Goal: Complete application form: Complete application form

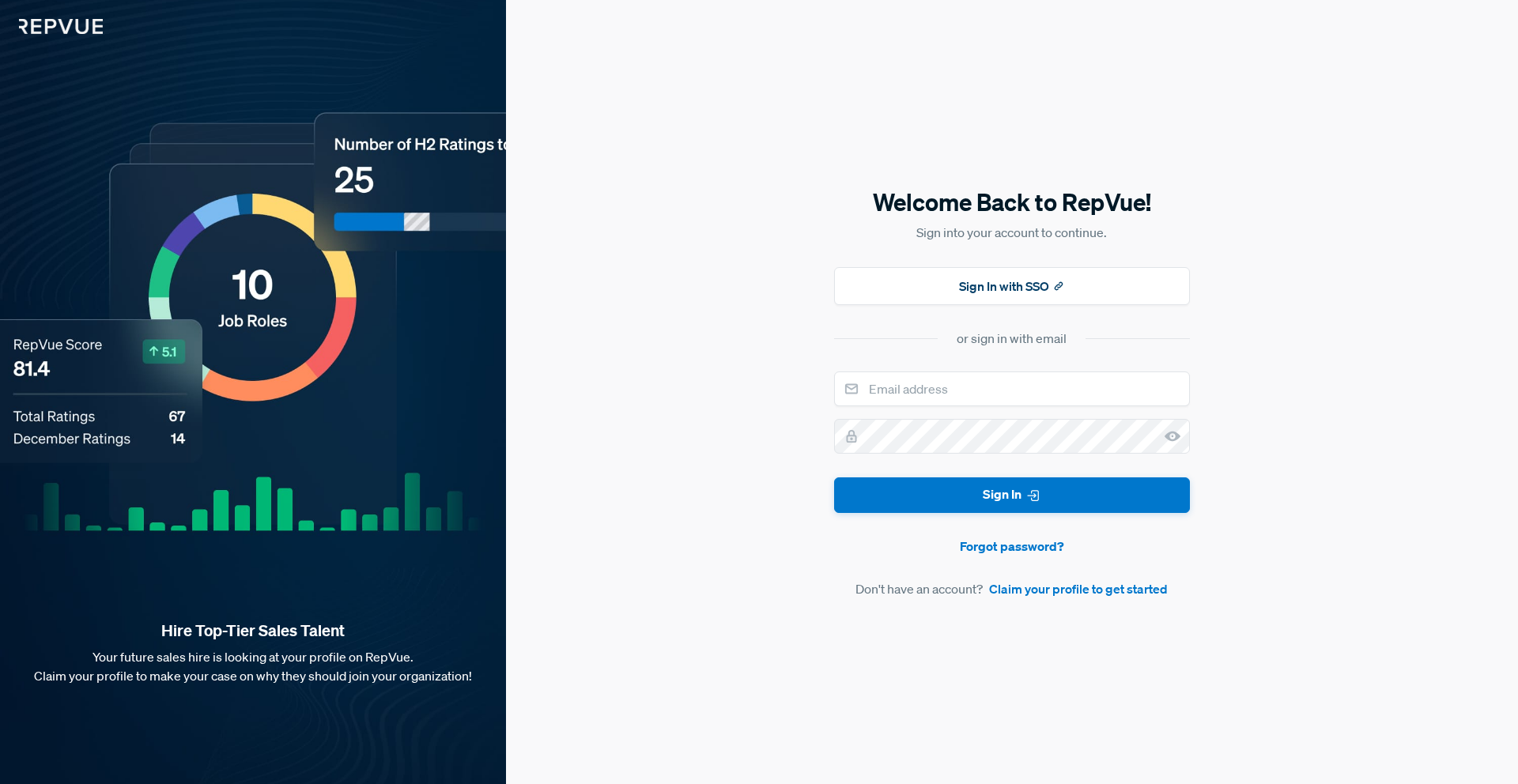
click at [1007, 399] on input "email" at bounding box center [1012, 388] width 356 height 35
click at [1001, 384] on input "email" at bounding box center [1012, 388] width 356 height 35
click at [727, 383] on div "Welcome Back to RepVue! Sign into your account to continue. Sign In with SSO or…" at bounding box center [1011, 392] width 1012 height 784
click at [937, 391] on input "email" at bounding box center [1012, 388] width 356 height 35
type input "[EMAIL_ADDRESS][DOMAIN_NAME]"
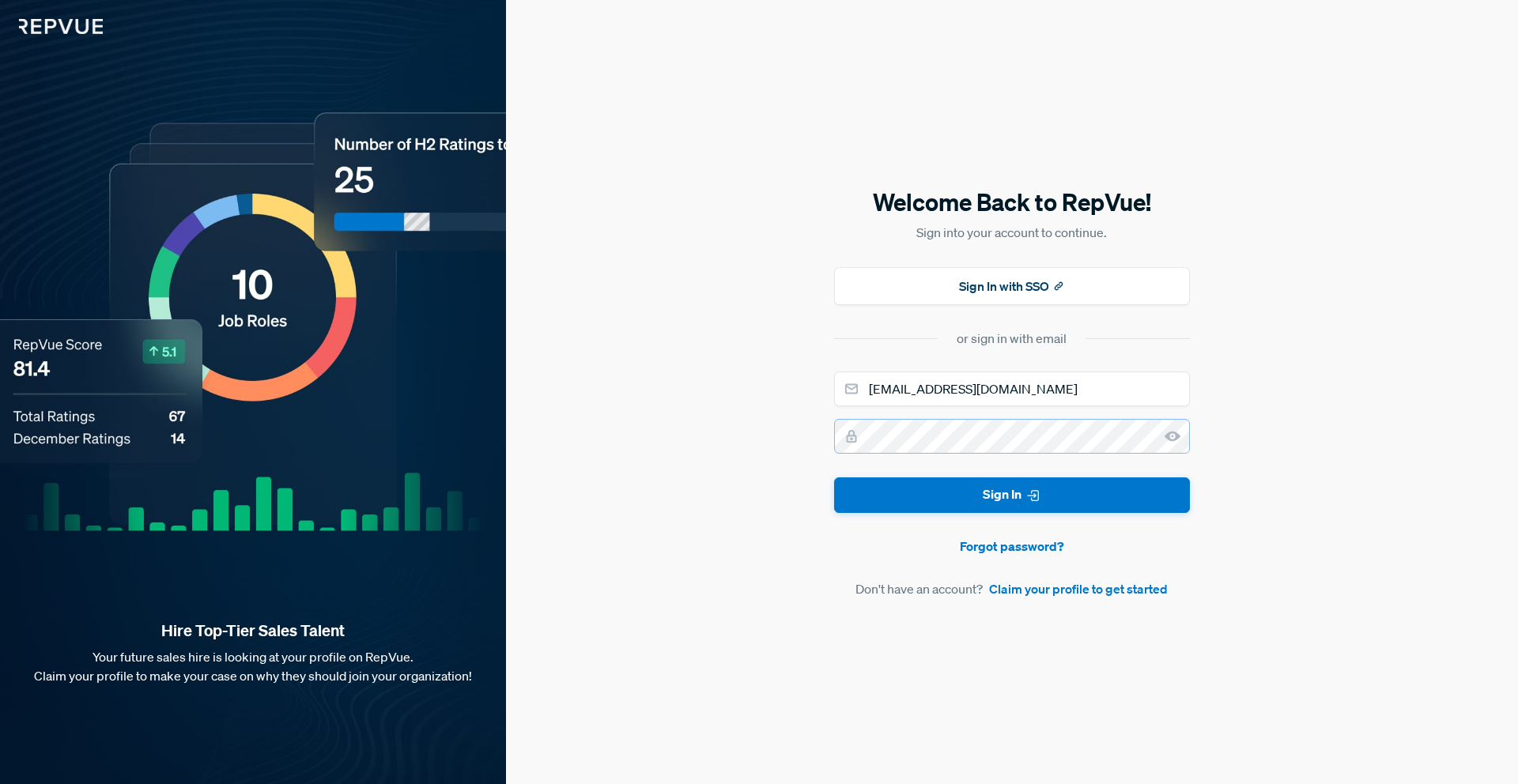
click at [834, 477] on button "Sign In" at bounding box center [1012, 495] width 356 height 36
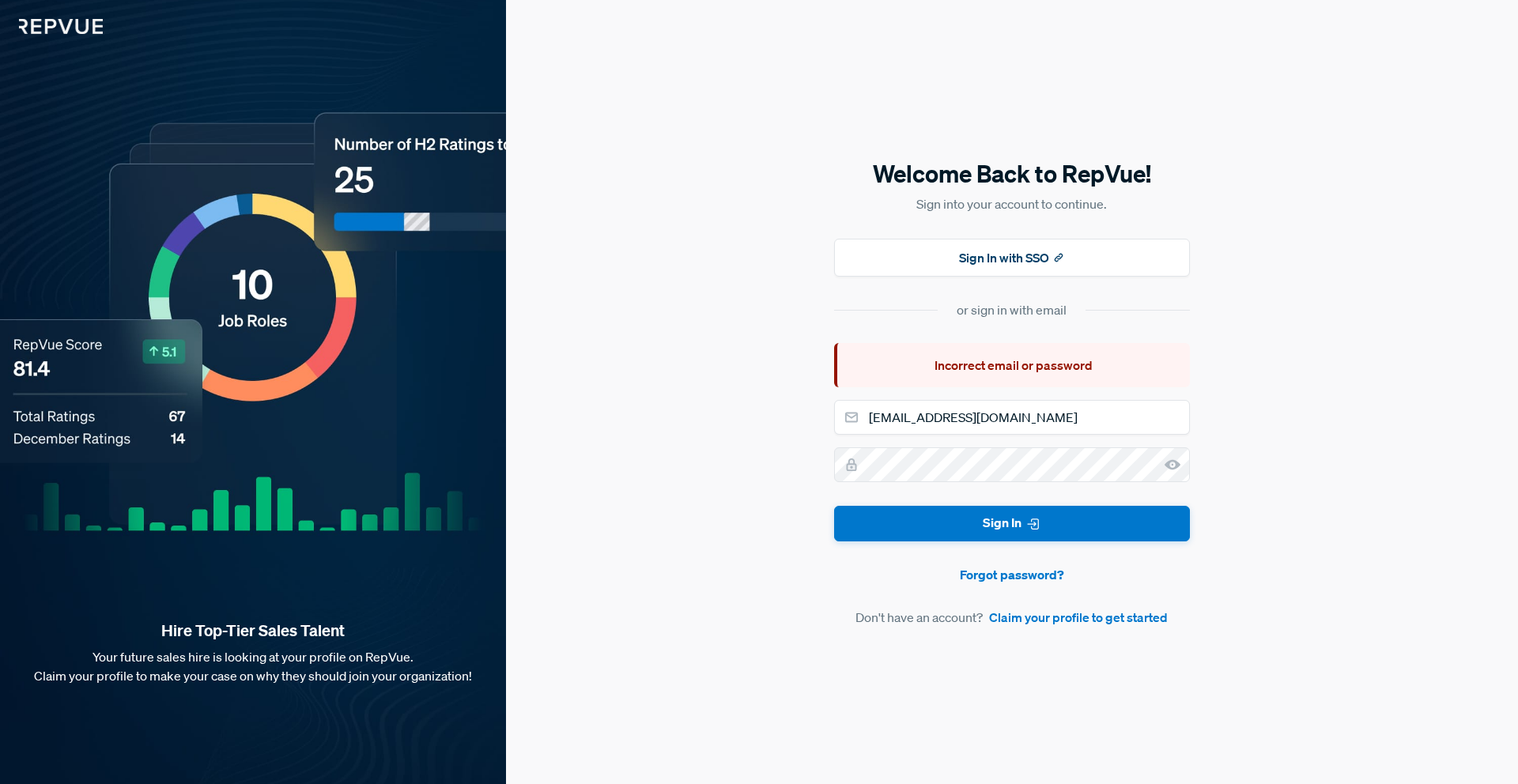
click at [1020, 562] on form "[EMAIL_ADDRESS][DOMAIN_NAME] Sign In Forgot password? Don't have an account? Cl…" at bounding box center [1012, 514] width 356 height 227
click at [1260, 574] on div "Welcome Back to RepVue! Sign into your account to continue. Sign In with SSO or…" at bounding box center [1011, 392] width 1012 height 784
click at [1348, 227] on div "Welcome Back to RepVue! Sign into your account to continue. Sign In with SSO or…" at bounding box center [1011, 392] width 1012 height 784
click at [1096, 254] on button "Sign In with SSO" at bounding box center [1012, 257] width 356 height 38
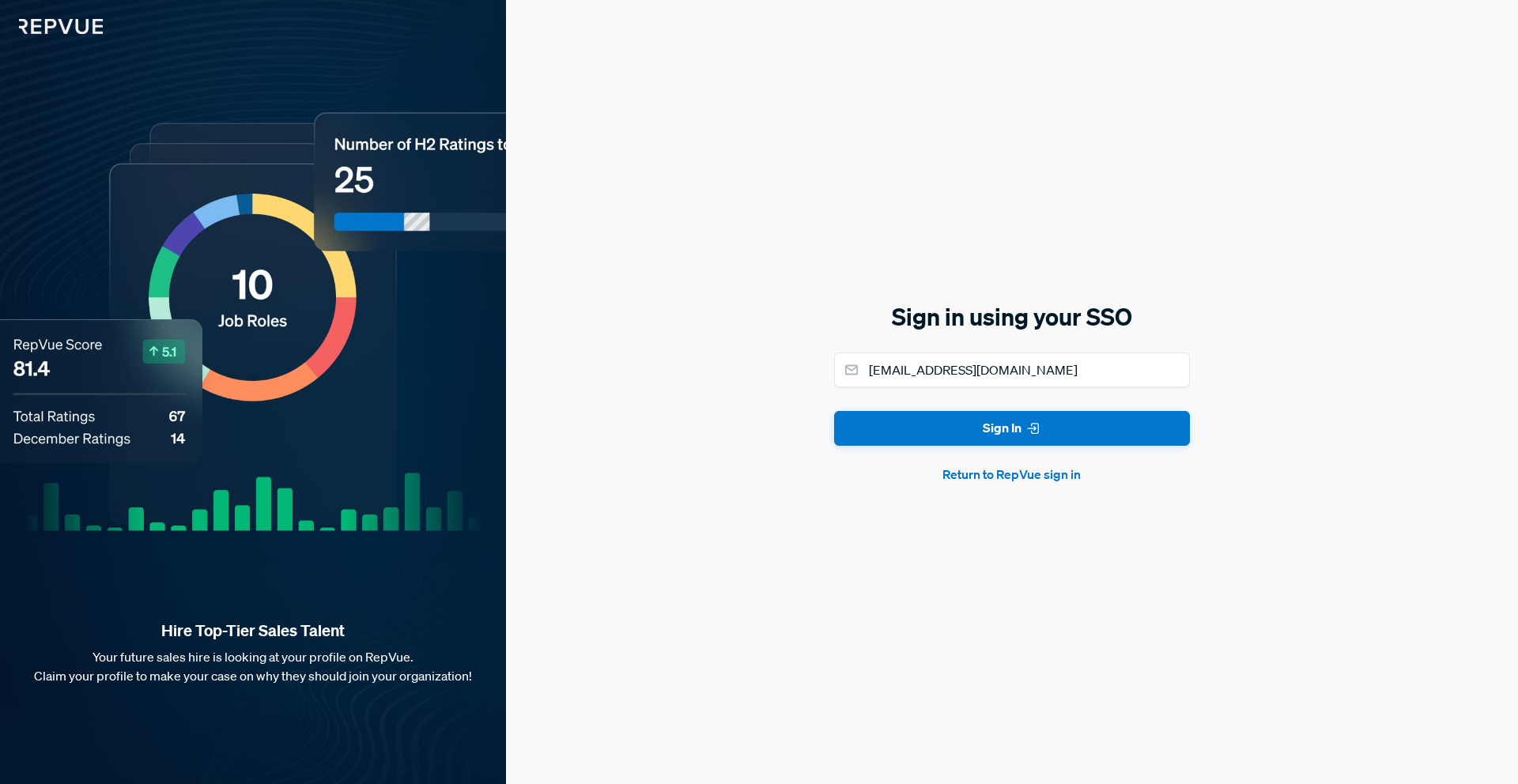
click at [1008, 477] on button "Return to RepVue sign in" at bounding box center [1012, 474] width 356 height 19
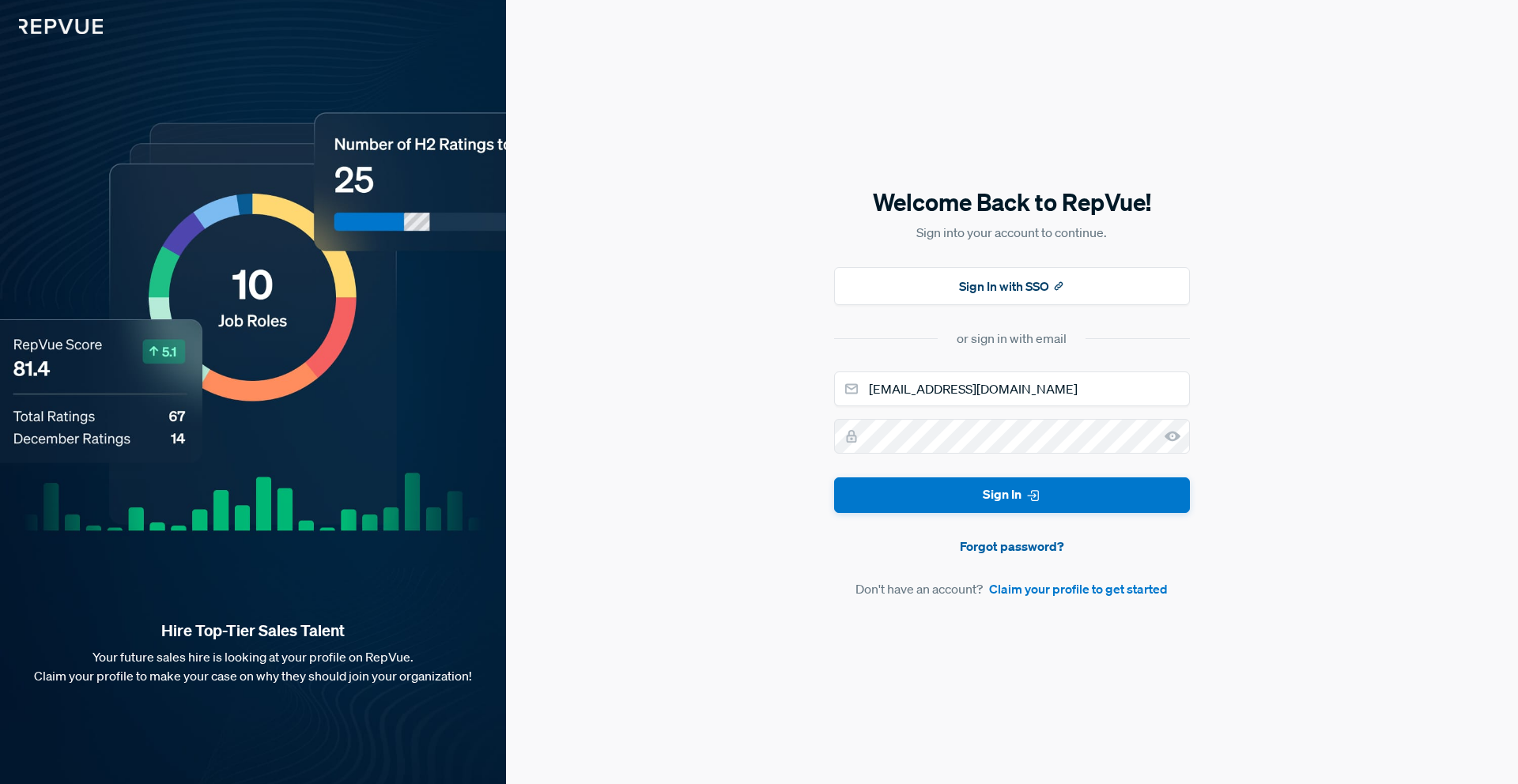
click at [1040, 549] on link "Forgot password?" at bounding box center [1012, 546] width 356 height 19
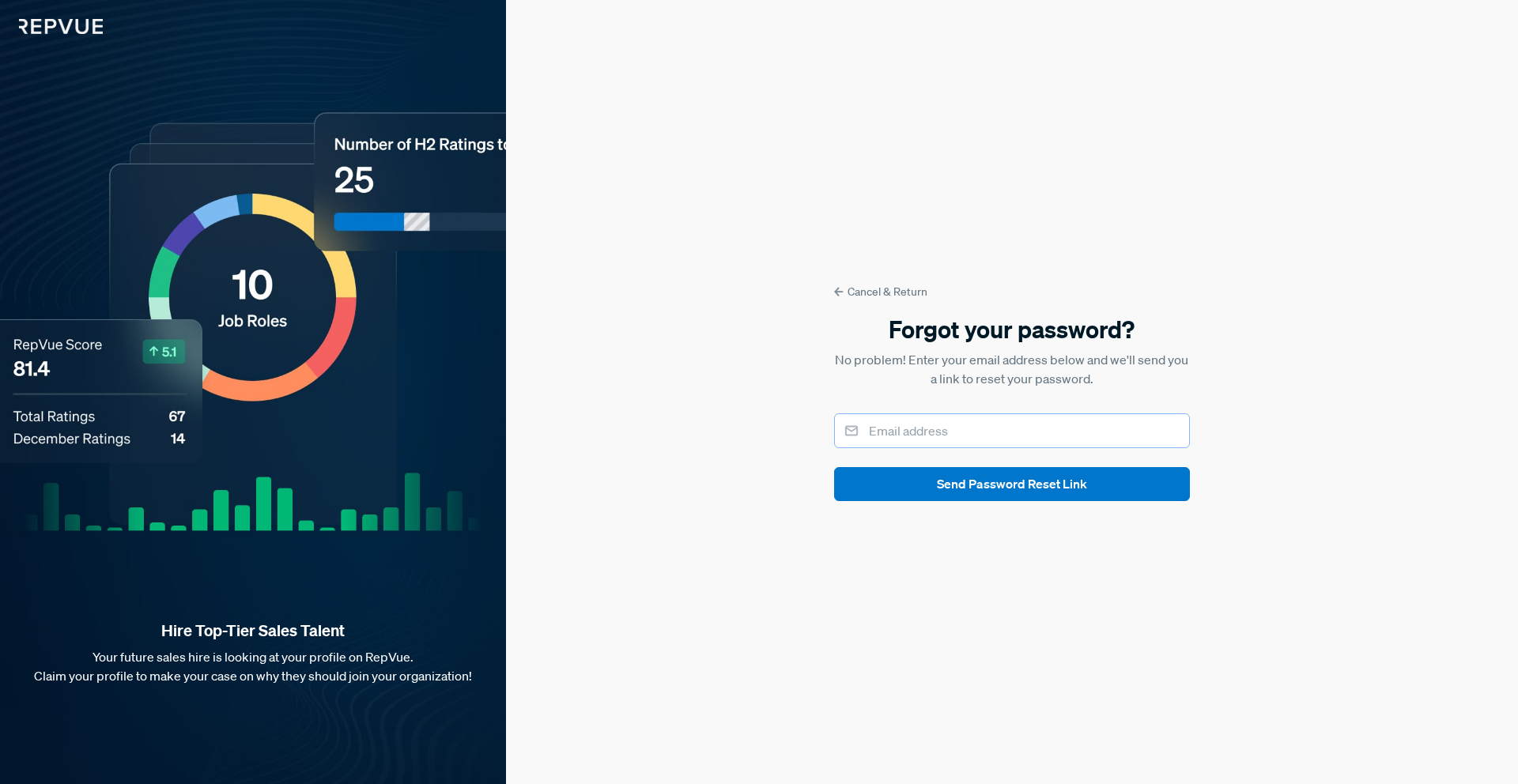
click at [993, 446] on input "email" at bounding box center [1012, 430] width 356 height 35
type input "[EMAIL_ADDRESS][DOMAIN_NAME]"
click at [834, 468] on button "Send Password Reset Link" at bounding box center [1012, 485] width 356 height 34
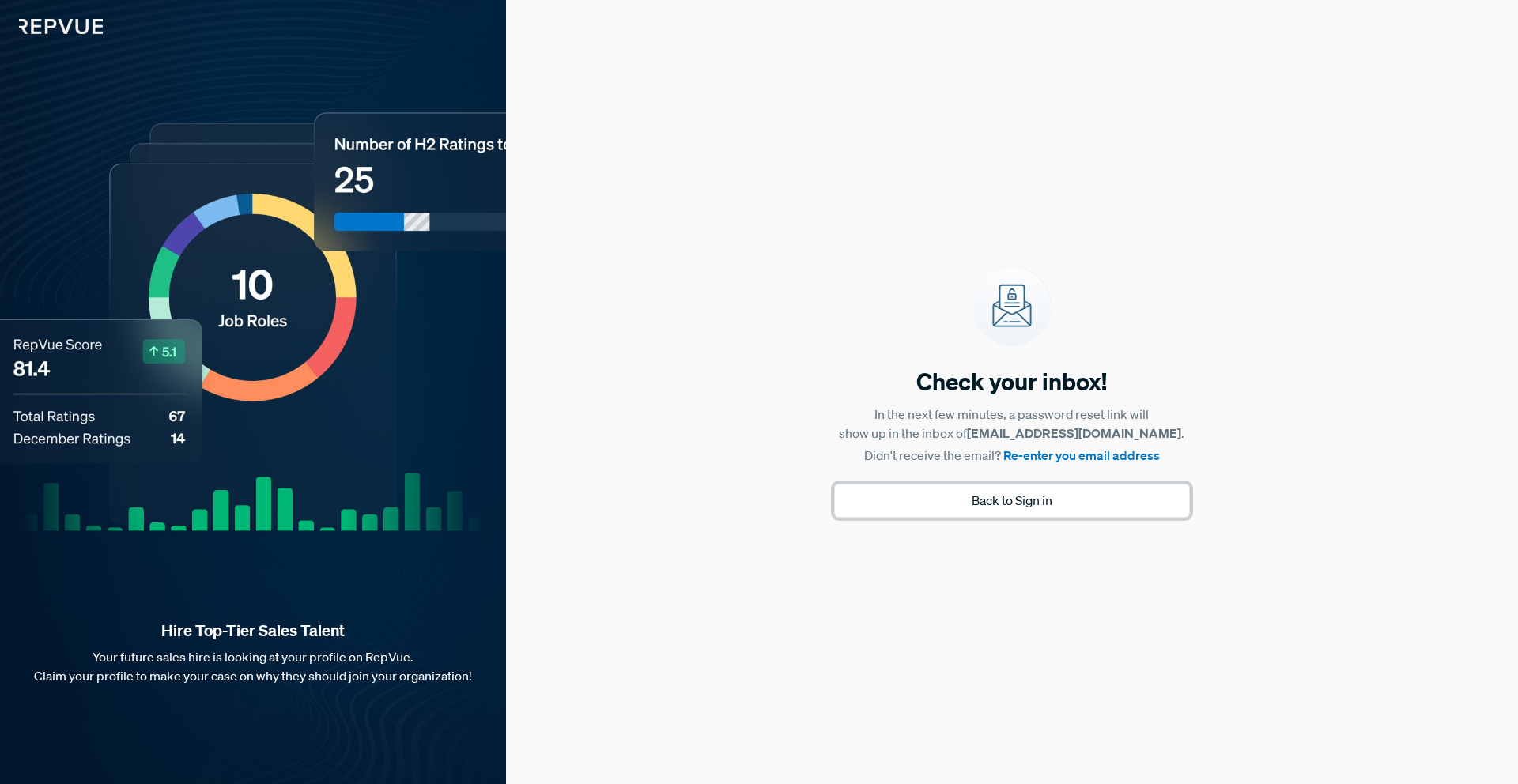
click at [1049, 502] on button "Back to Sign in" at bounding box center [1012, 501] width 356 height 34
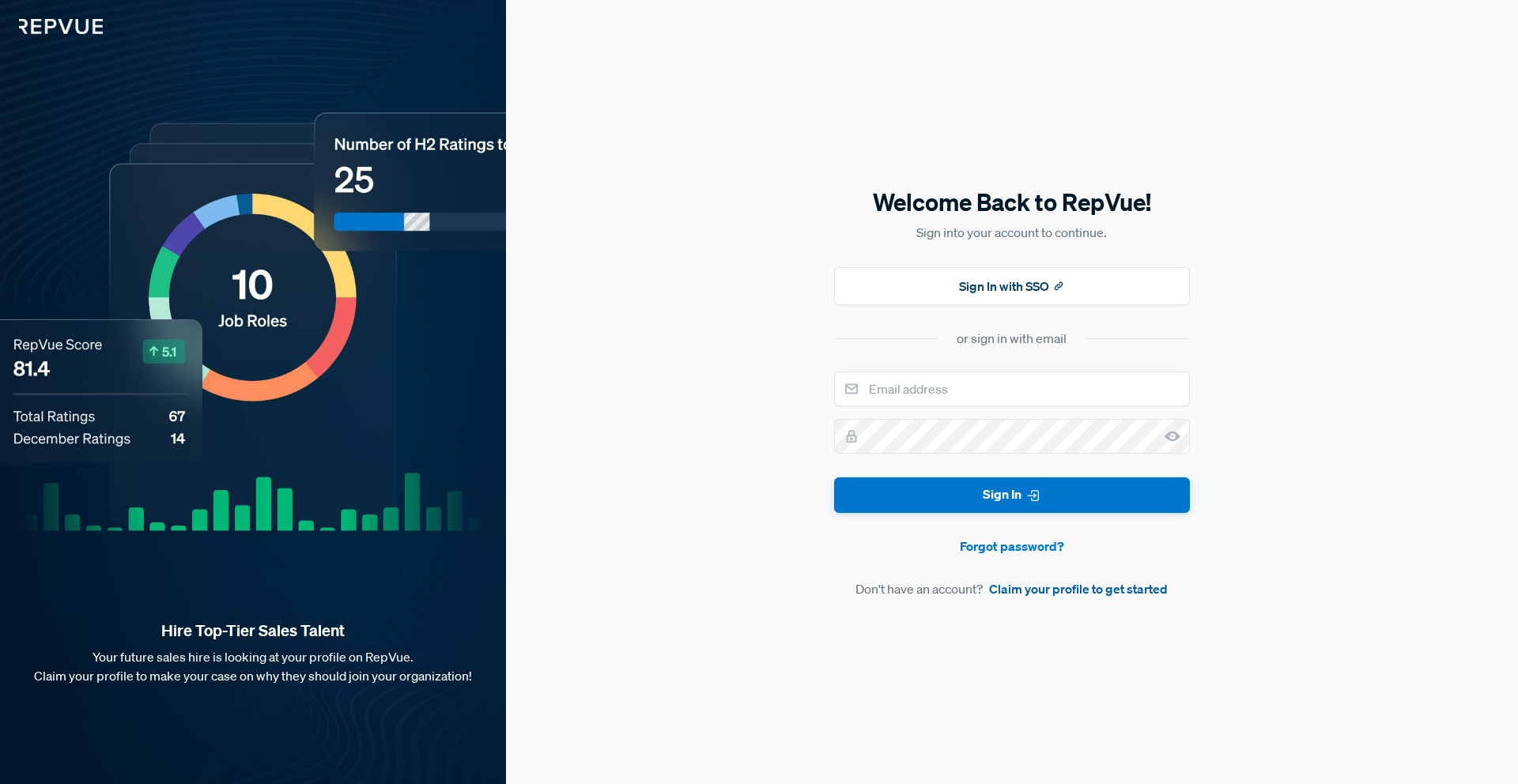
click at [1142, 589] on link "Claim your profile to get started" at bounding box center [1079, 588] width 179 height 19
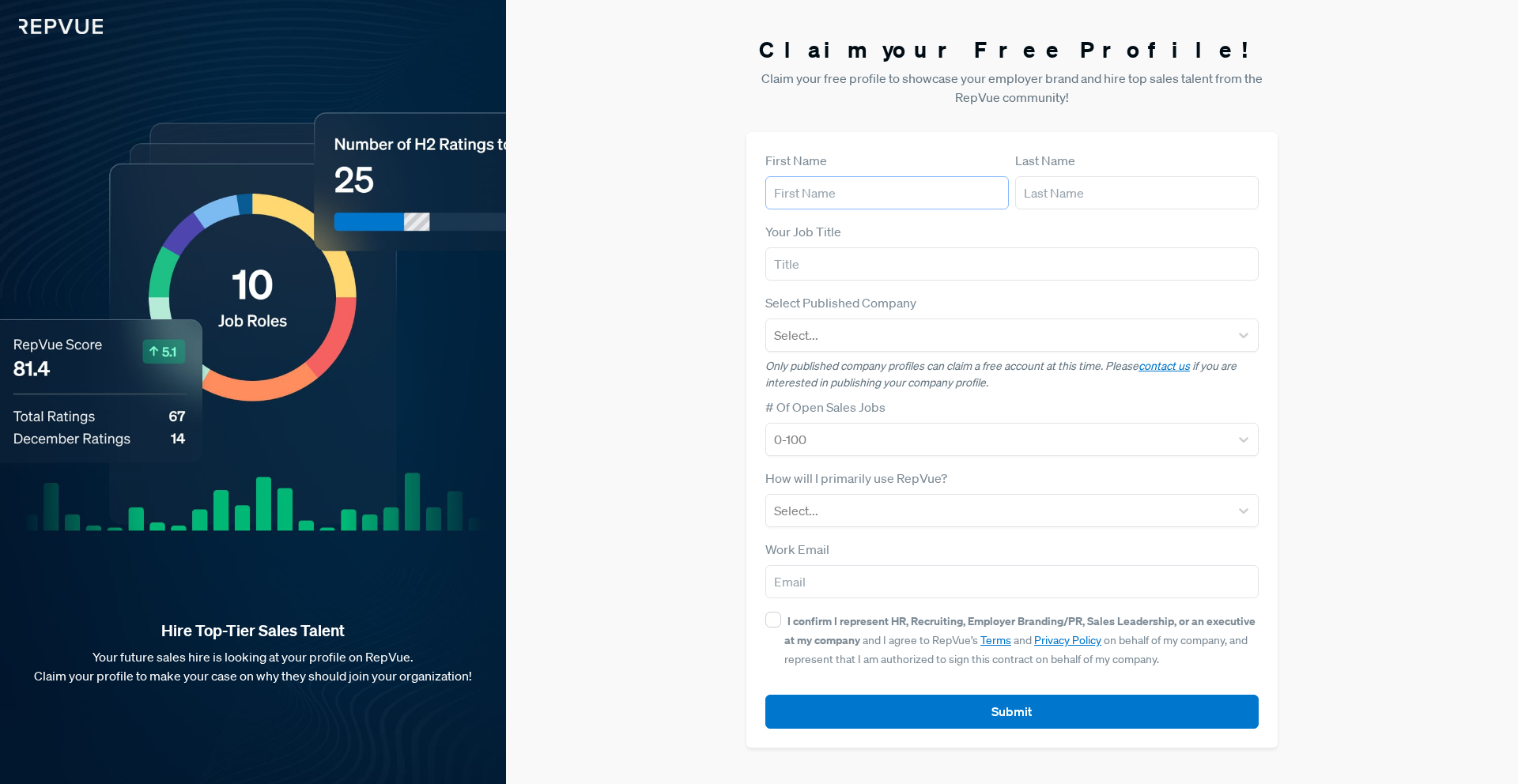
click at [921, 193] on input "text" at bounding box center [887, 193] width 244 height 33
type input "Leith"
type input "[PERSON_NAME]"
type input "Sales"
click at [975, 342] on div at bounding box center [998, 335] width 447 height 22
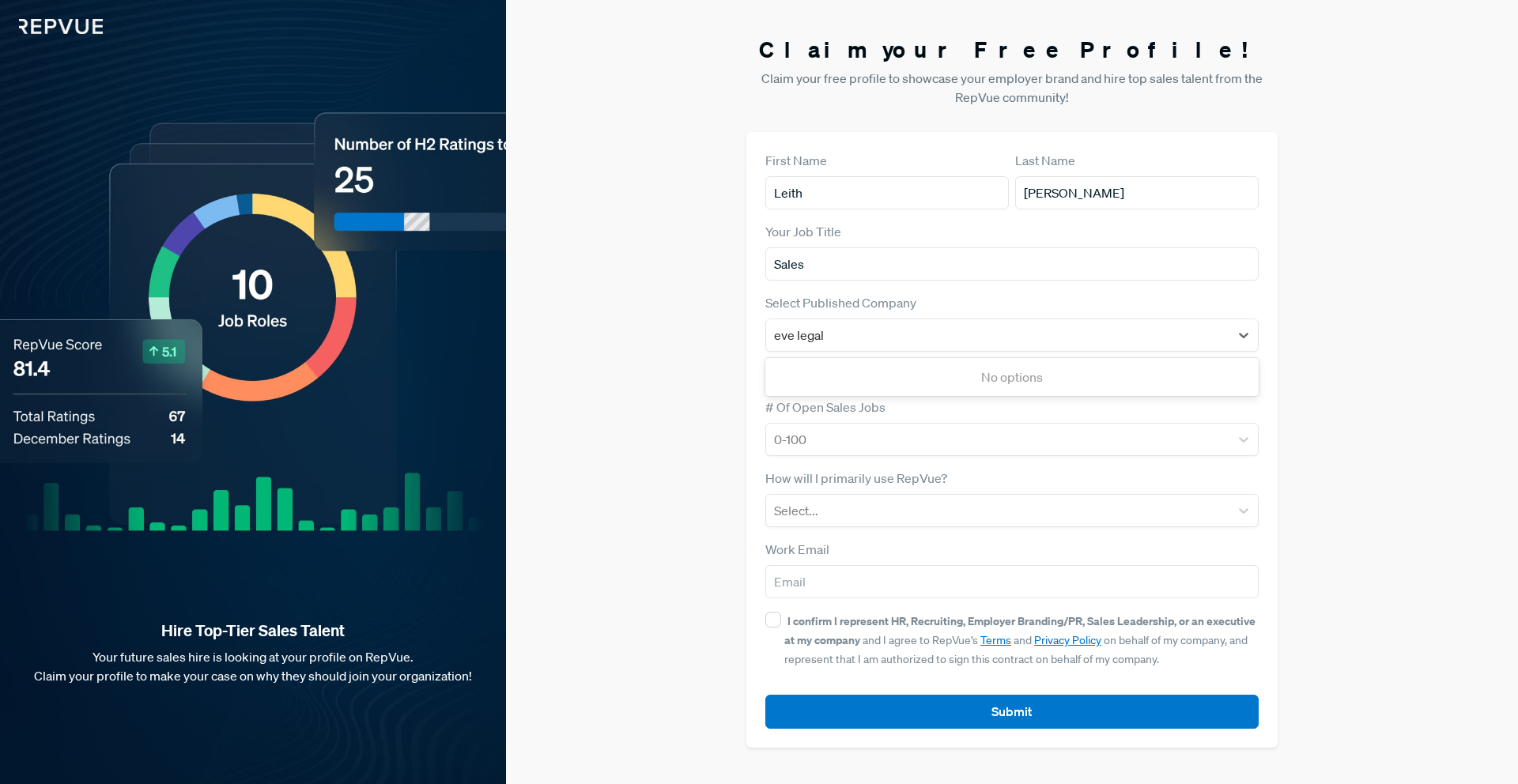
type input "eve legal"
click at [680, 439] on div "Claim your Free Profile! Claim your free profile to showcase your employer bran…" at bounding box center [1011, 392] width 1012 height 784
click at [862, 621] on strong "I confirm I represent HR, Recruiting, Employer Branding/PR, Sales Leadership, o…" at bounding box center [1020, 630] width 471 height 34
click at [782, 621] on input "I confirm I represent HR, Recruiting, Employer Branding/PR, Sales Leadership, o…" at bounding box center [774, 620] width 16 height 16
checkbox input "true"
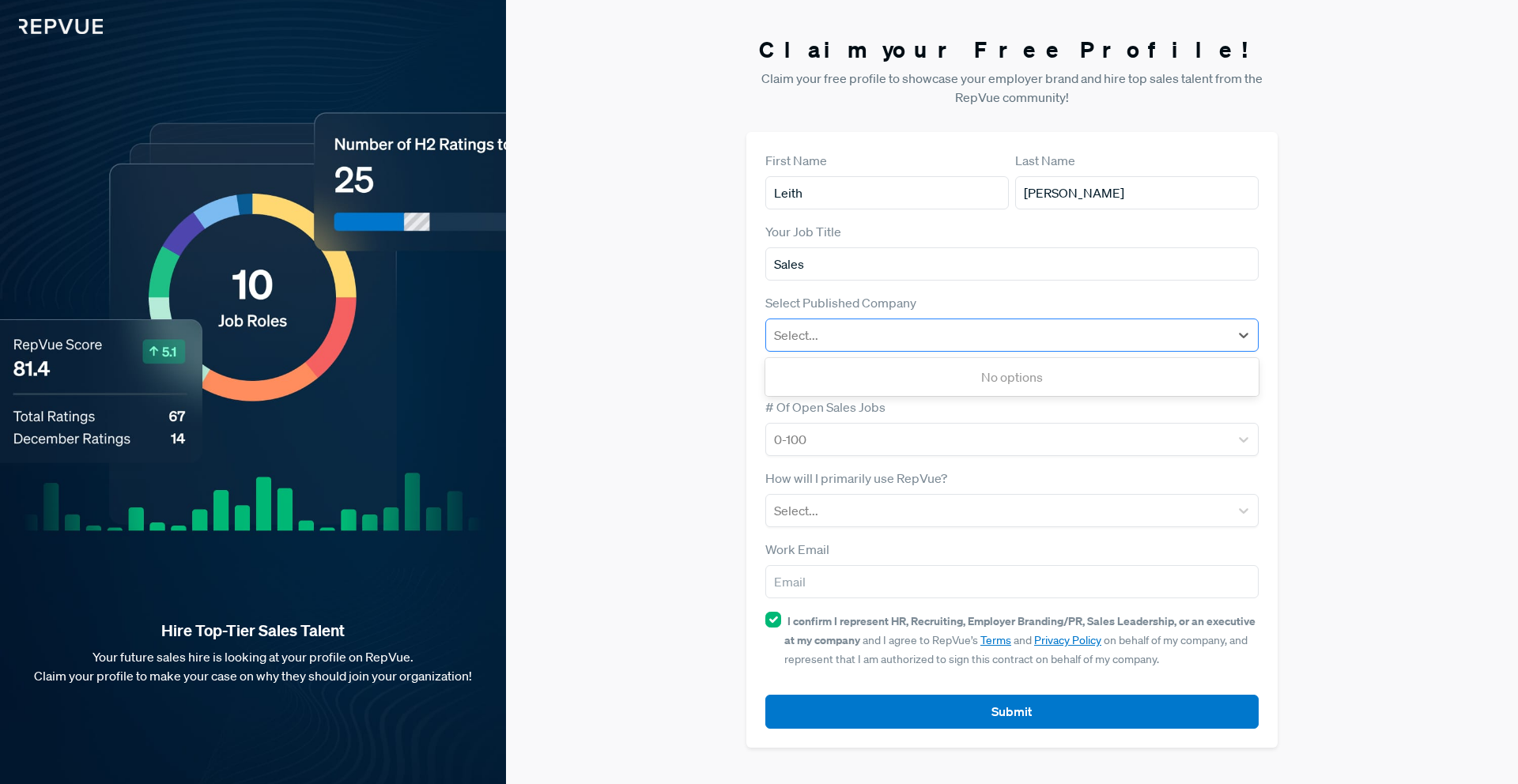
click at [915, 320] on div "Select..." at bounding box center [1012, 335] width 494 height 33
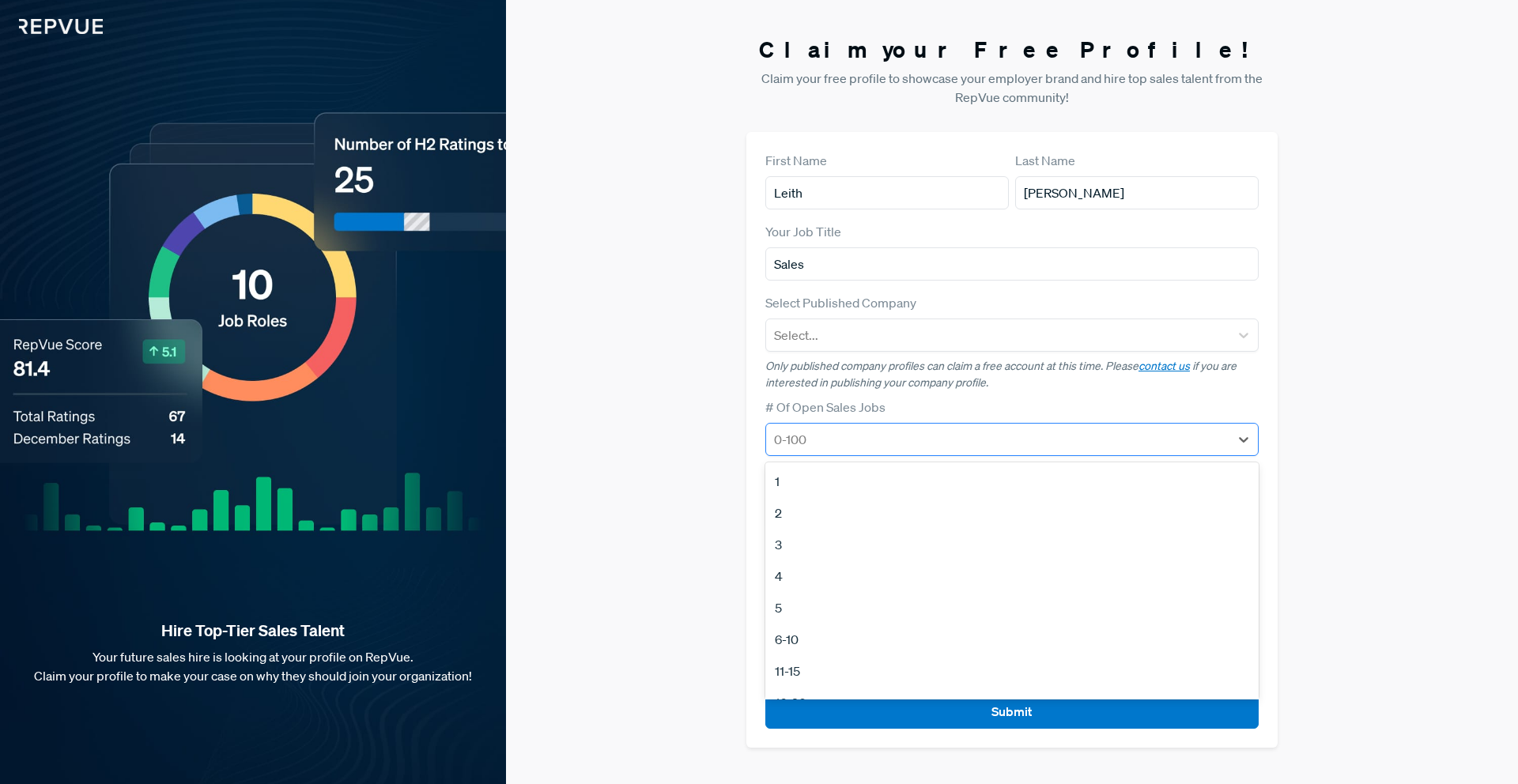
click at [882, 444] on div at bounding box center [998, 439] width 447 height 22
click at [776, 642] on div "6-10" at bounding box center [1012, 639] width 494 height 32
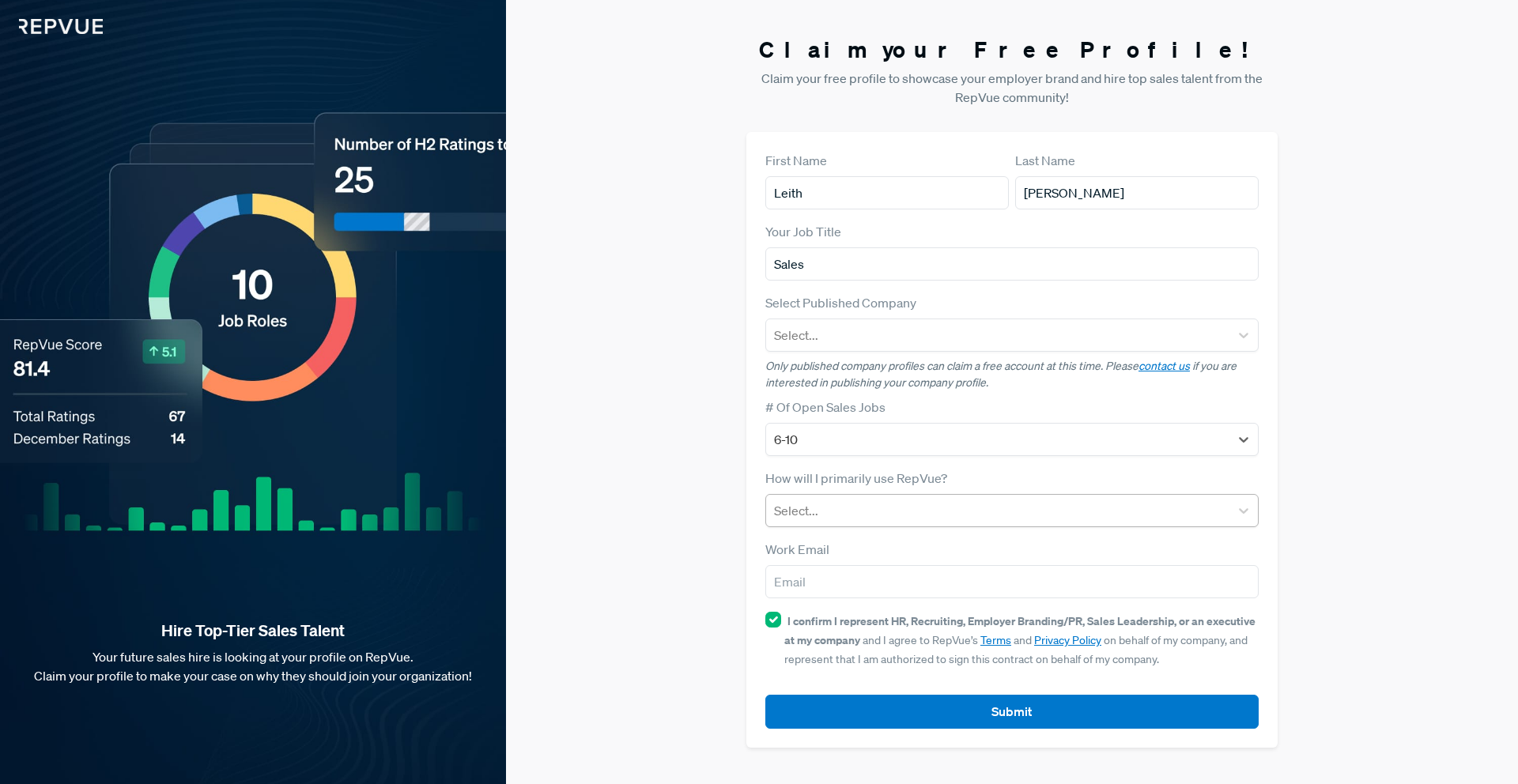
click at [890, 508] on div at bounding box center [998, 511] width 447 height 22
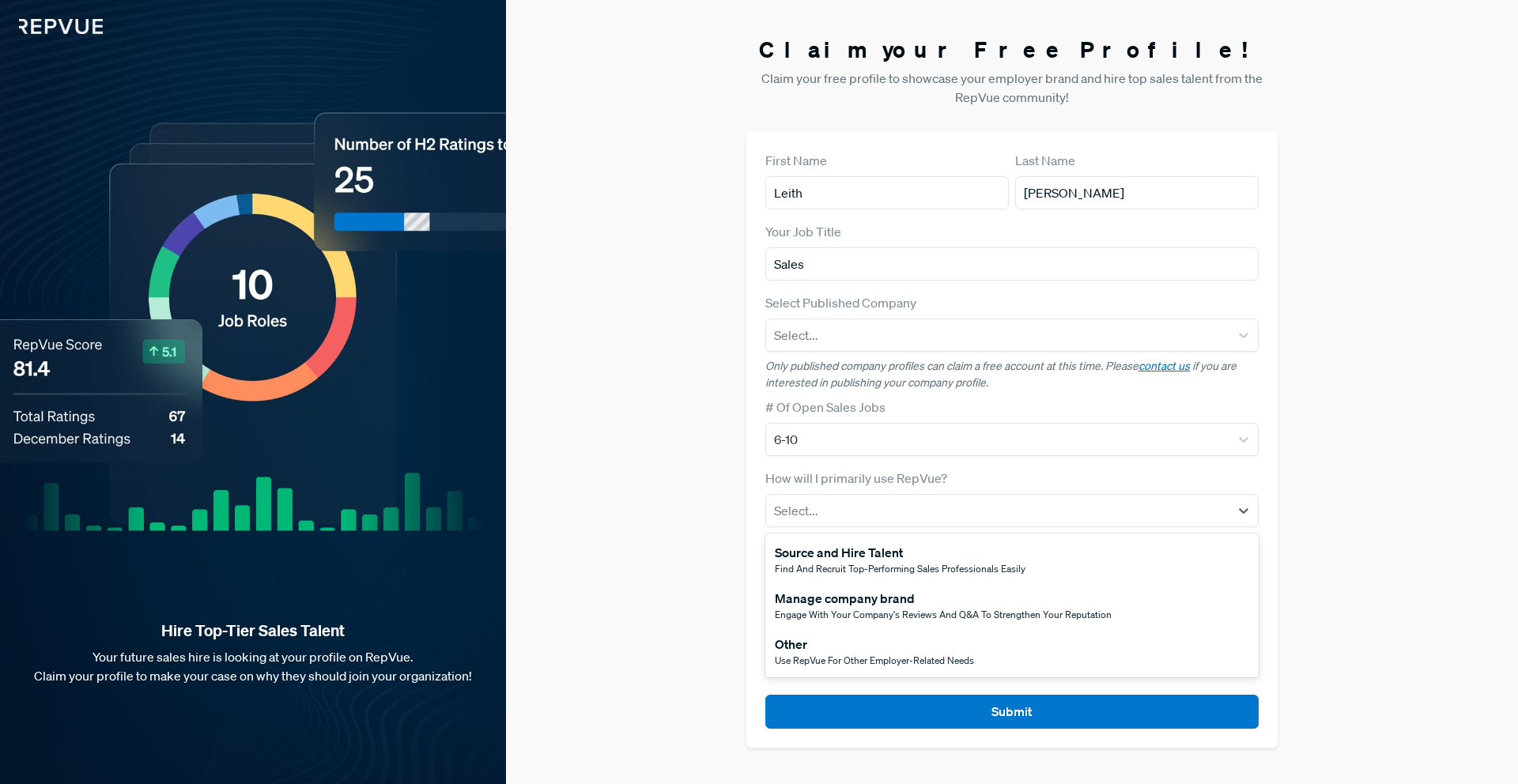
click at [891, 562] on div "Source and Hire Talent" at bounding box center [901, 552] width 251 height 19
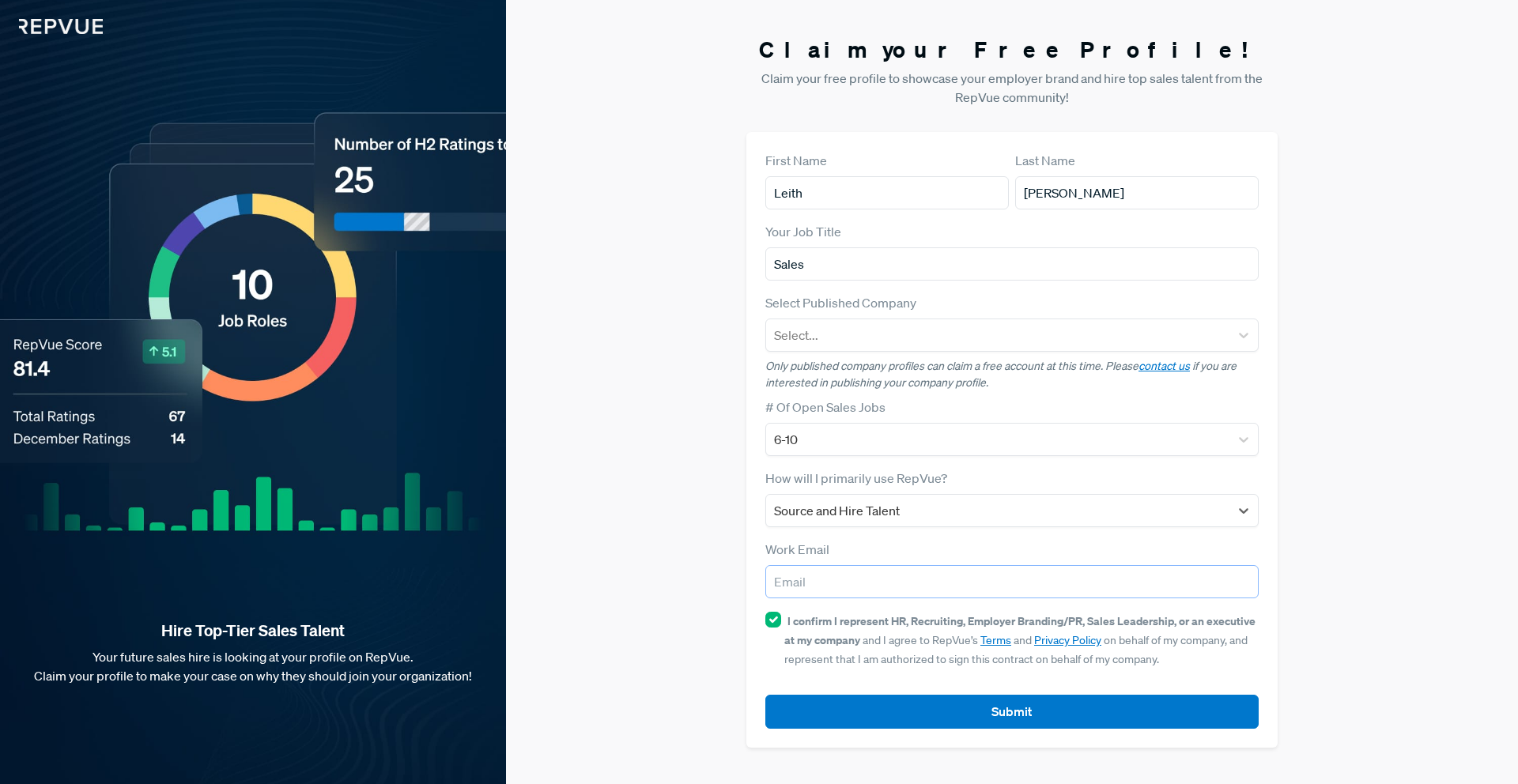
click at [849, 584] on input "email" at bounding box center [1012, 582] width 494 height 33
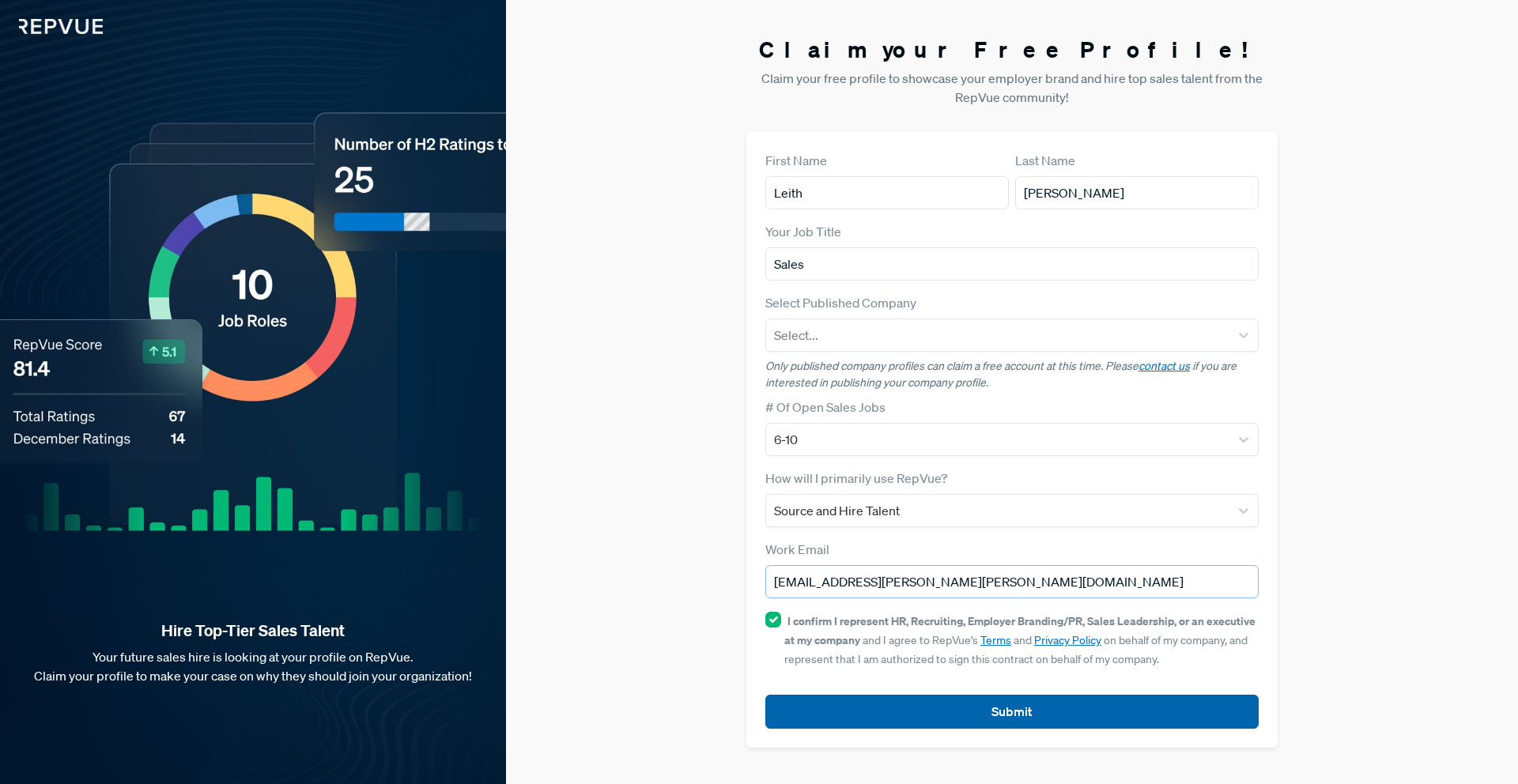
type input "[EMAIL_ADDRESS][PERSON_NAME][PERSON_NAME][DOMAIN_NAME]"
click at [936, 715] on button "Submit" at bounding box center [1012, 712] width 494 height 34
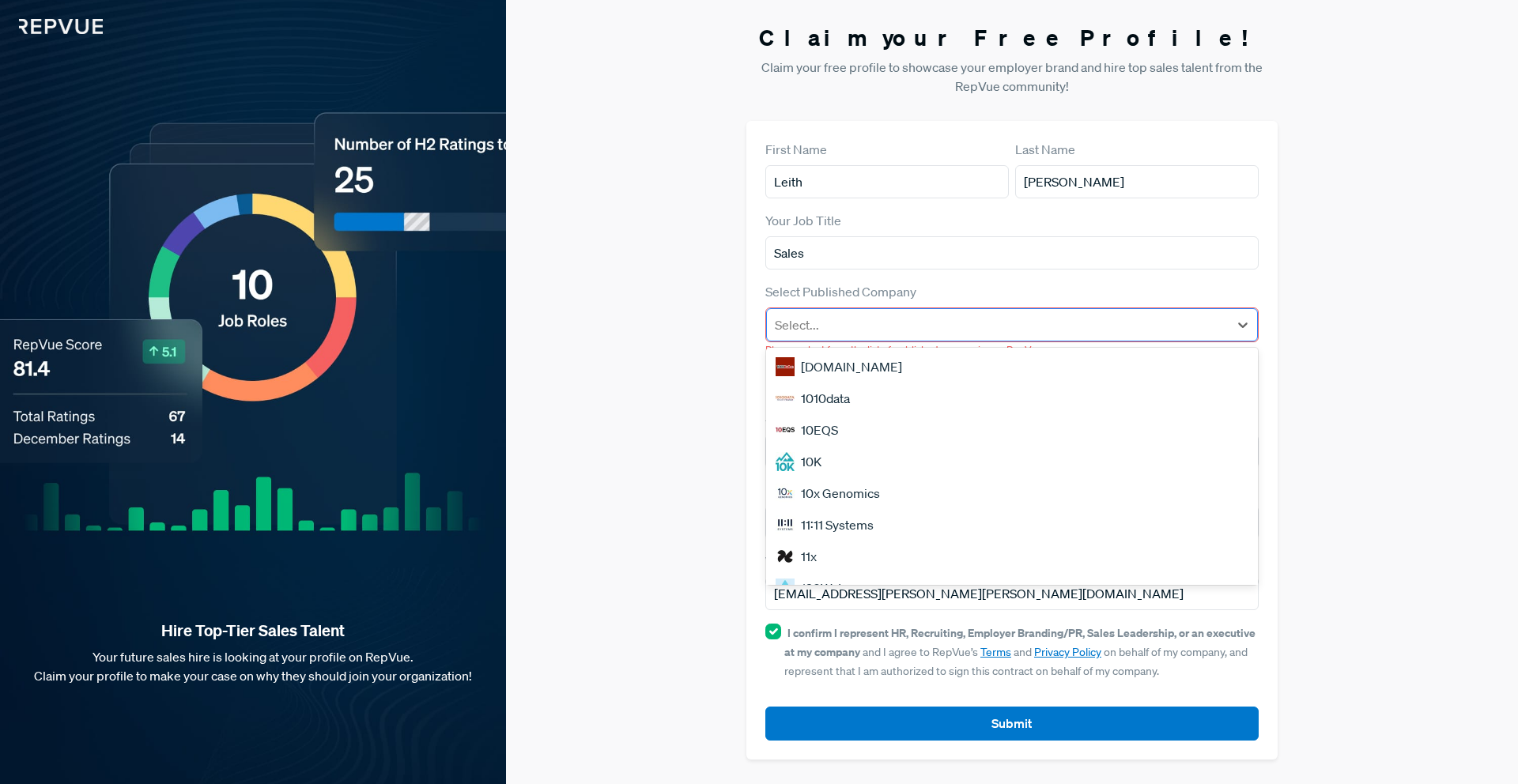
click at [893, 317] on div at bounding box center [998, 324] width 446 height 22
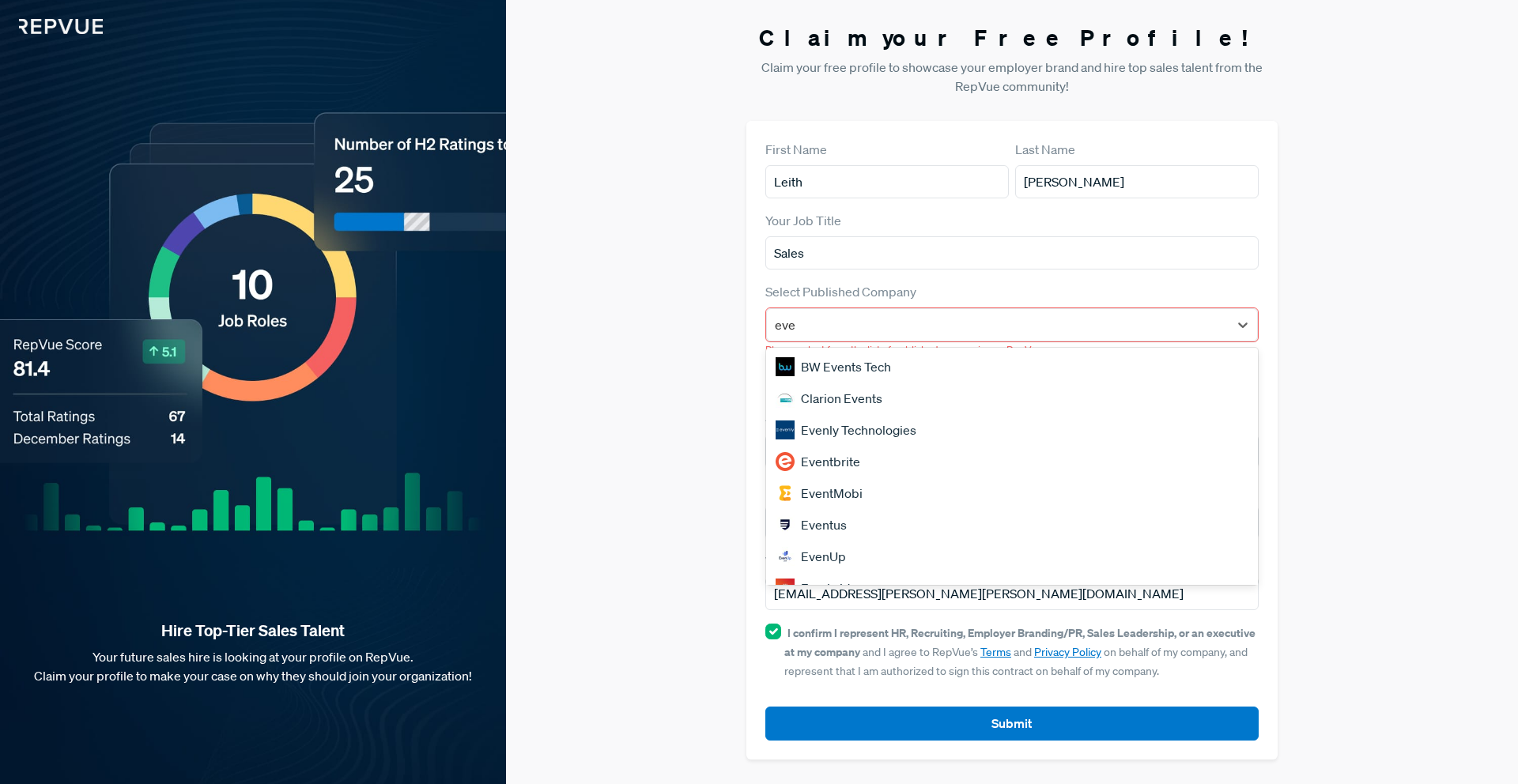
type input "eve"
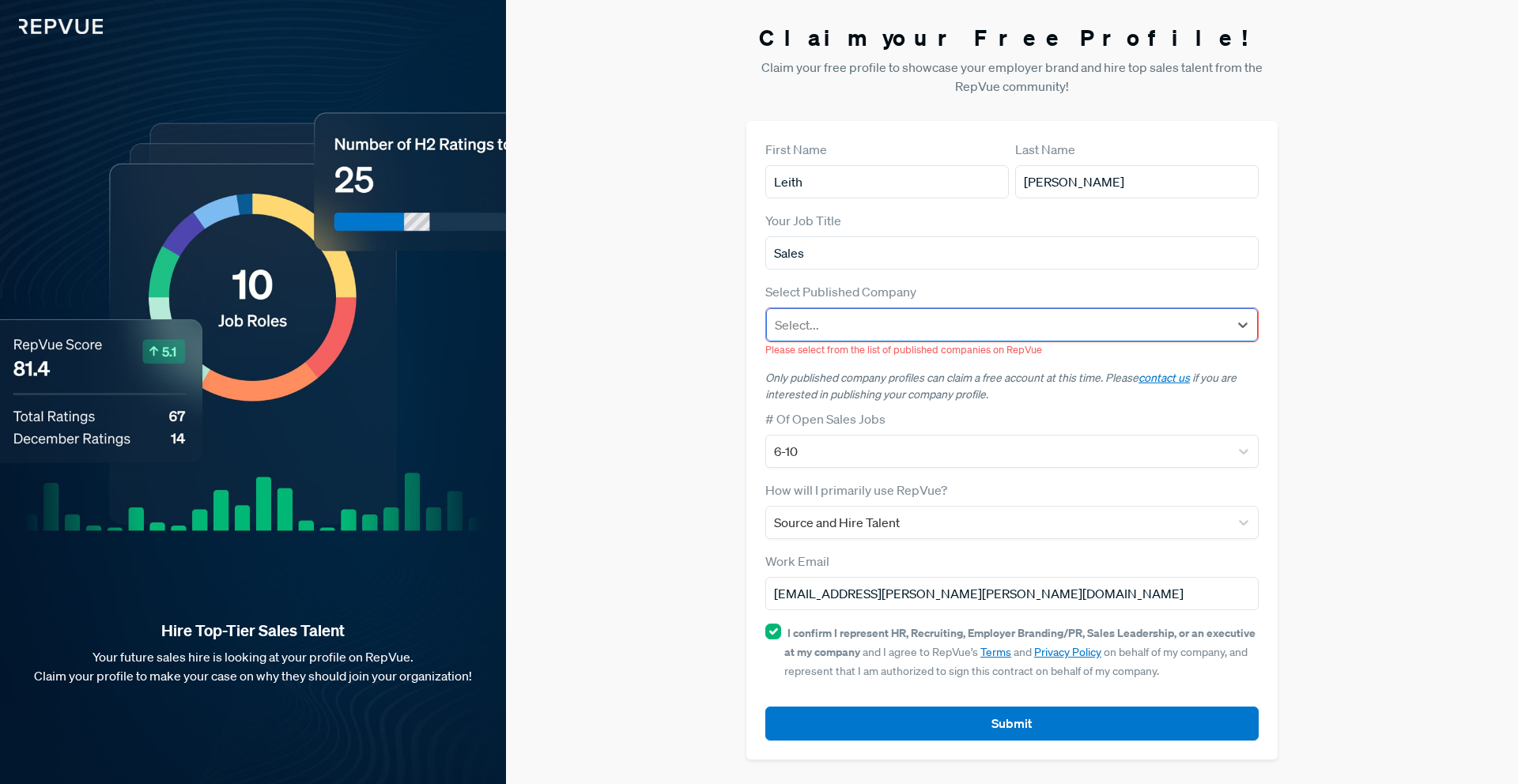
click at [808, 328] on div at bounding box center [998, 324] width 446 height 22
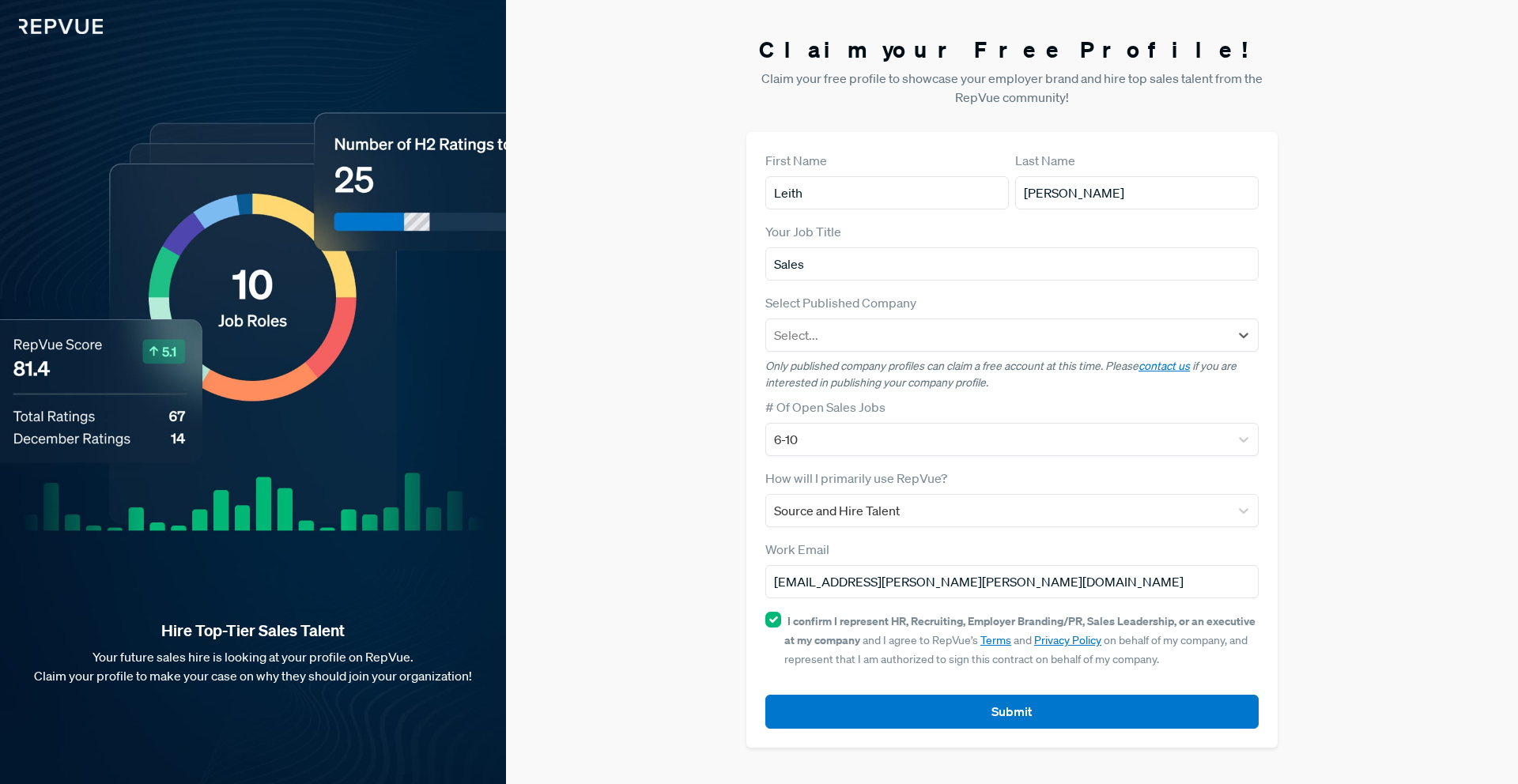
click at [1037, 220] on form "First Name [PERSON_NAME] Last Name [PERSON_NAME] Your Job Title Sales Select Pu…" at bounding box center [1012, 440] width 494 height 578
click at [1390, 553] on div "Claim your Free Profile! Claim your free profile to showcase your employer bran…" at bounding box center [1011, 392] width 1012 height 784
click at [901, 332] on div at bounding box center [998, 335] width 447 height 22
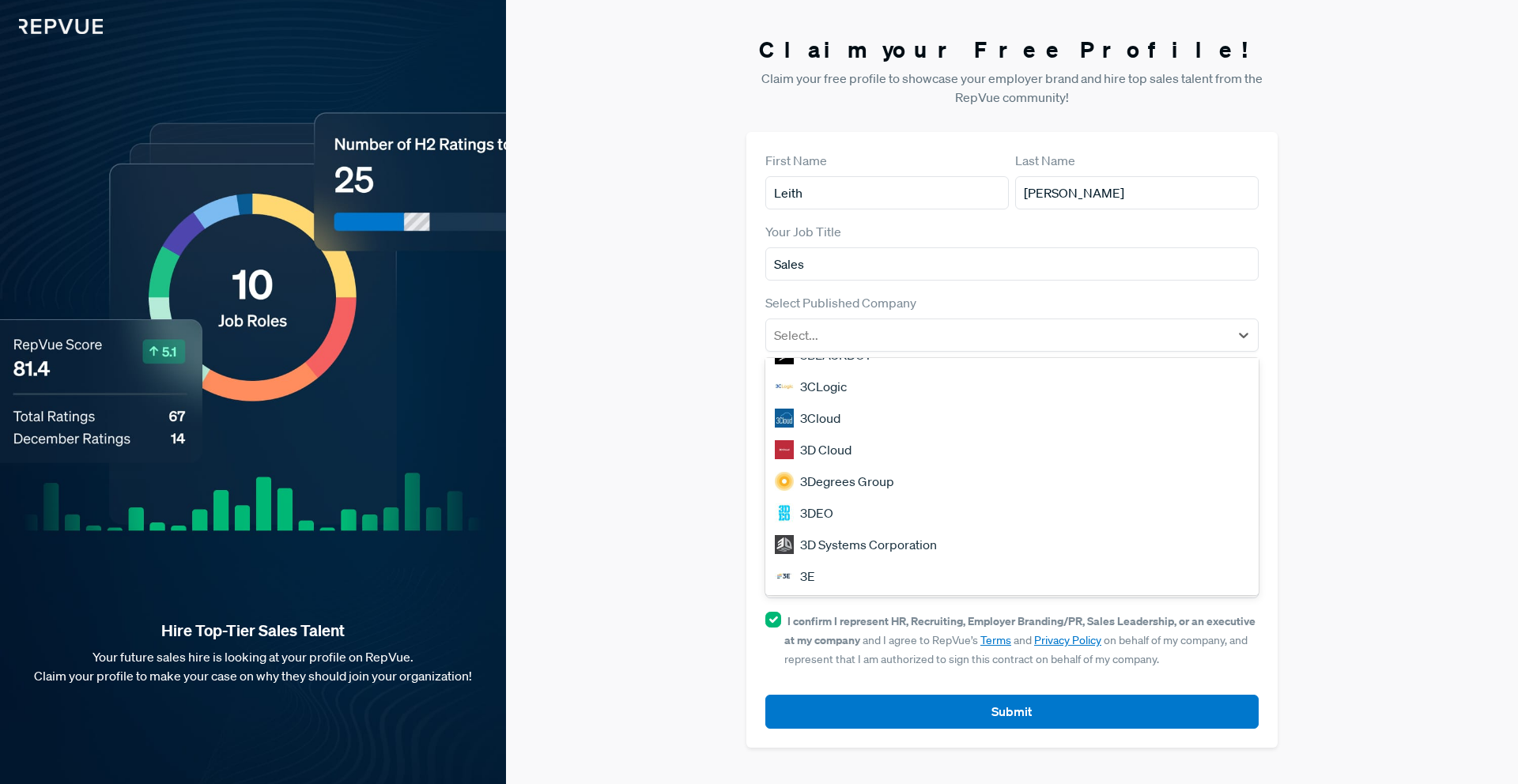
scroll to position [1347, 0]
click at [1069, 286] on form "First Name [PERSON_NAME] Last Name [PERSON_NAME] Your Job Title Sales Select Pu…" at bounding box center [1012, 440] width 494 height 578
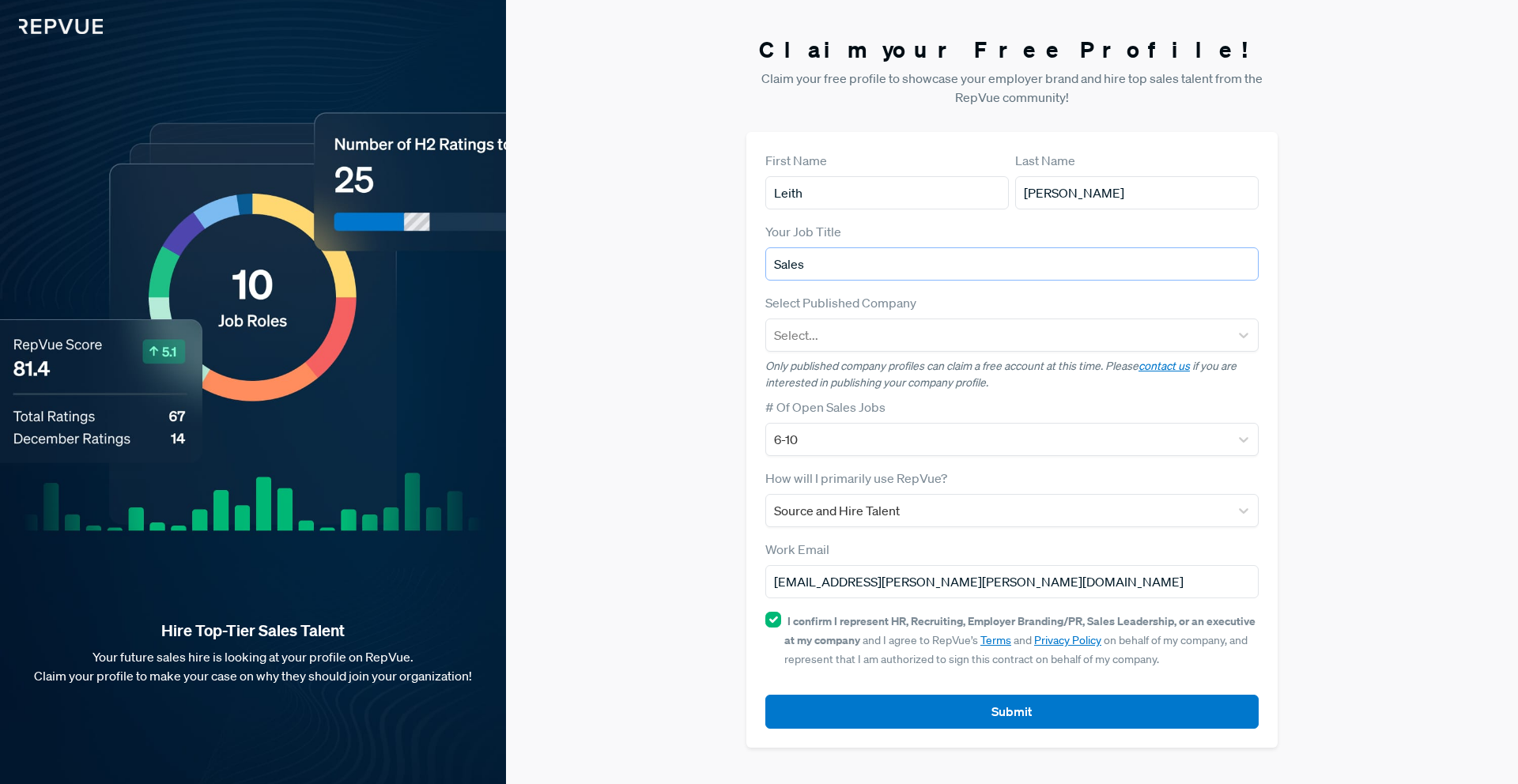
click at [949, 265] on input "Sales" at bounding box center [1012, 264] width 494 height 33
drag, startPoint x: 698, startPoint y: 263, endPoint x: 609, endPoint y: 261, distance: 89.0
click at [609, 261] on div "Claim your Free Profile! Claim your free profile to showcase your employer bran…" at bounding box center [1011, 392] width 1012 height 784
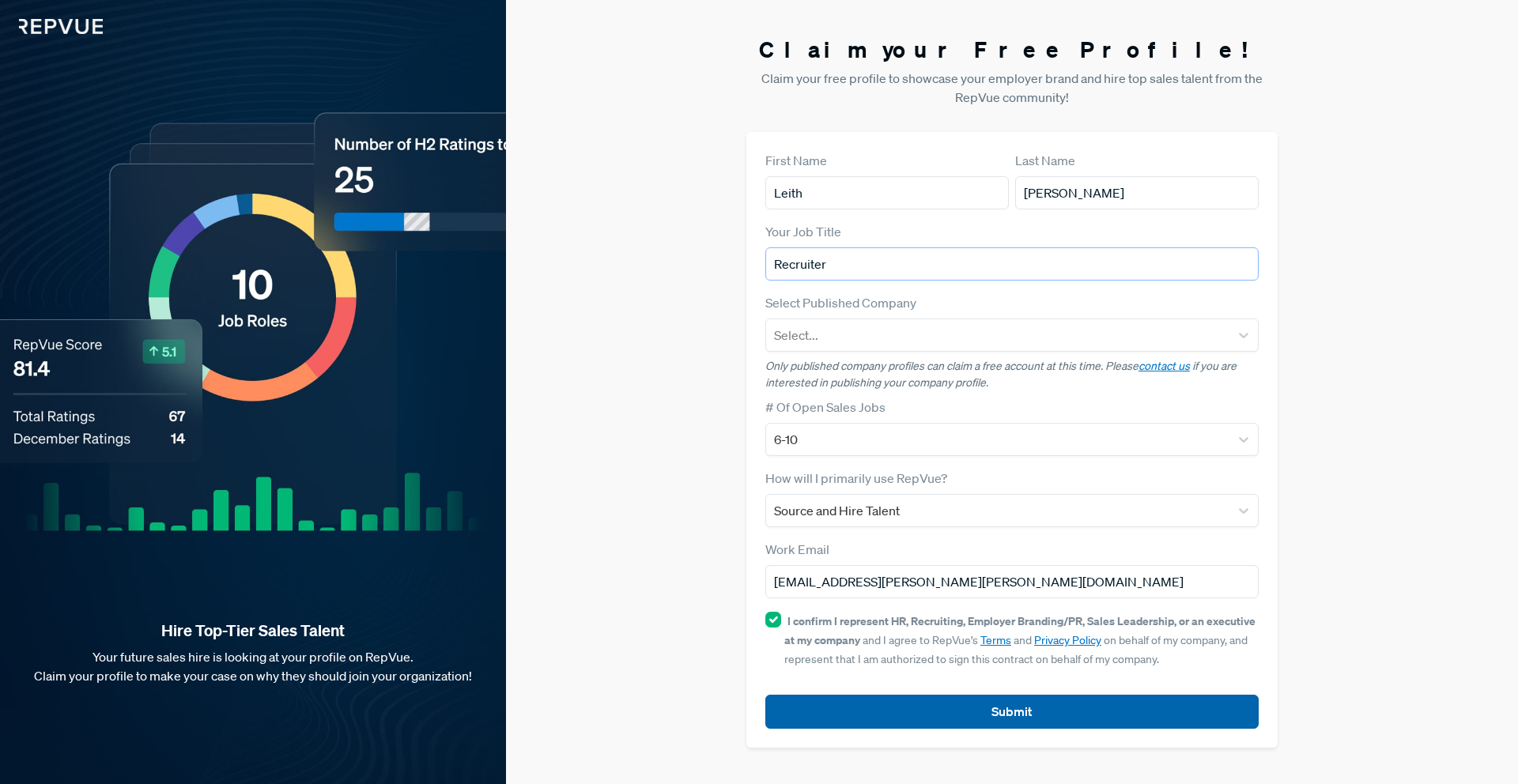
type input "Recruiter"
click at [1038, 707] on button "Submit" at bounding box center [1012, 712] width 494 height 34
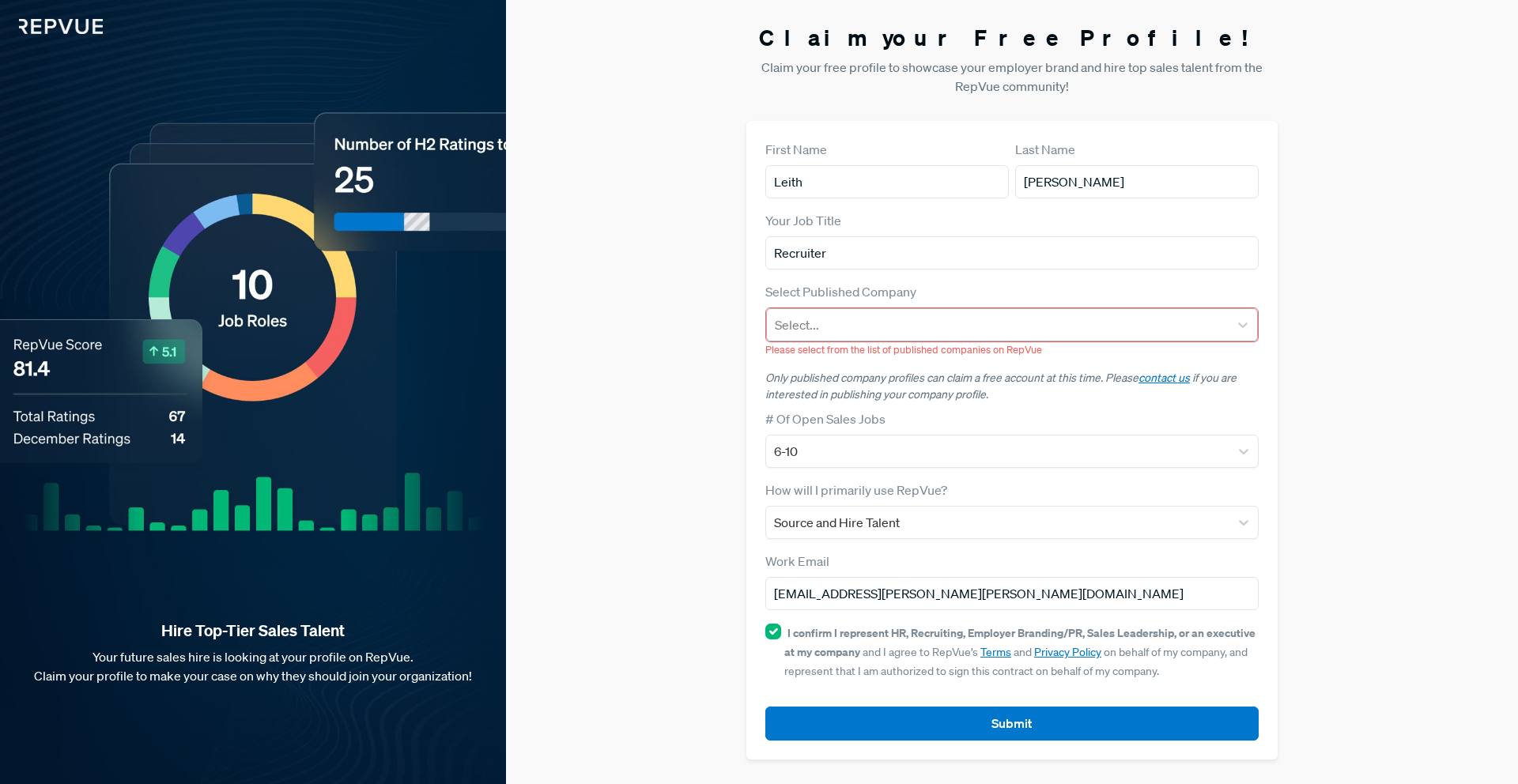
click at [1151, 326] on div at bounding box center [998, 324] width 446 height 22
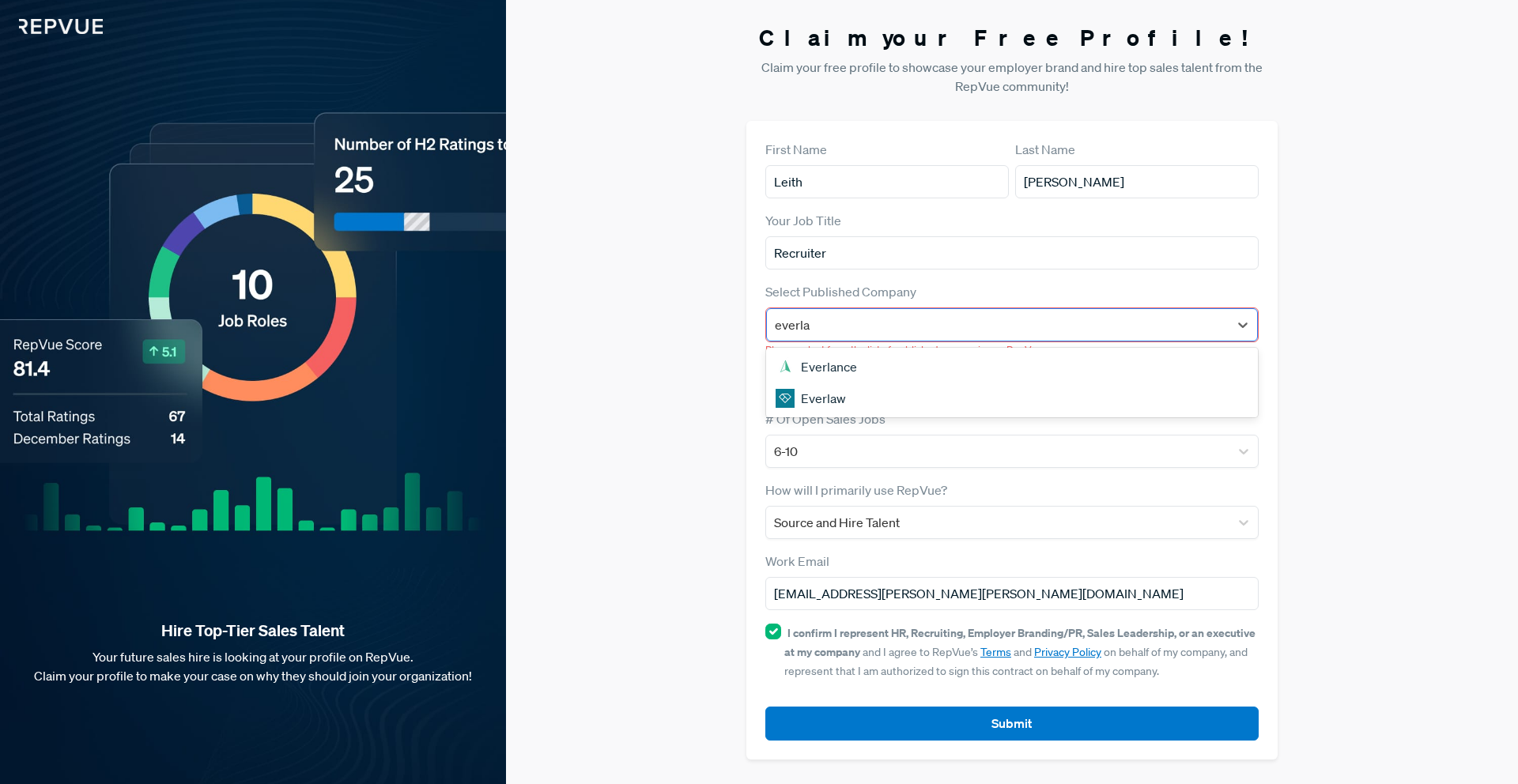
type input "everlaw"
click at [1058, 371] on div "Everlaw" at bounding box center [1012, 367] width 492 height 32
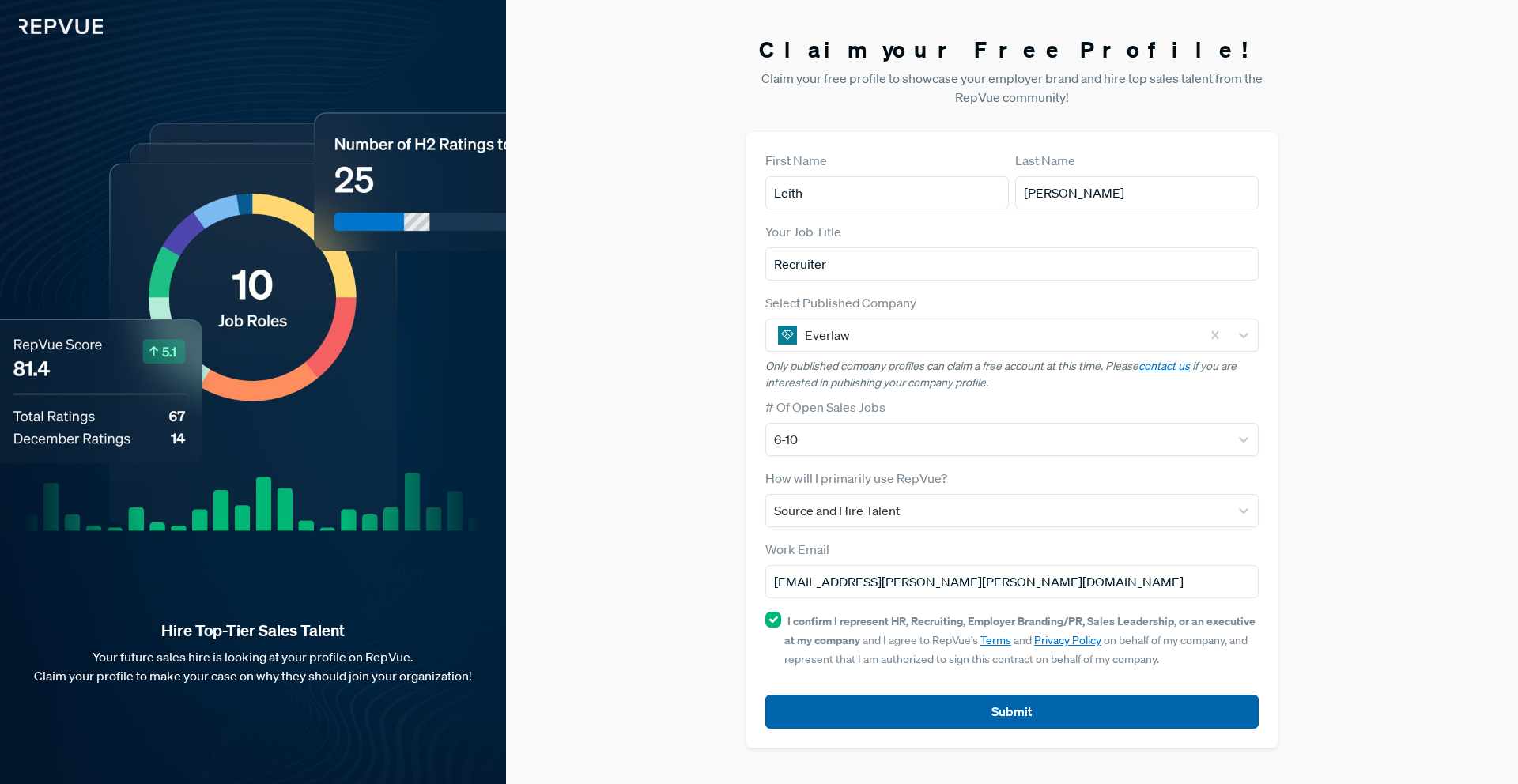
click at [1034, 721] on button "Submit" at bounding box center [1012, 712] width 494 height 34
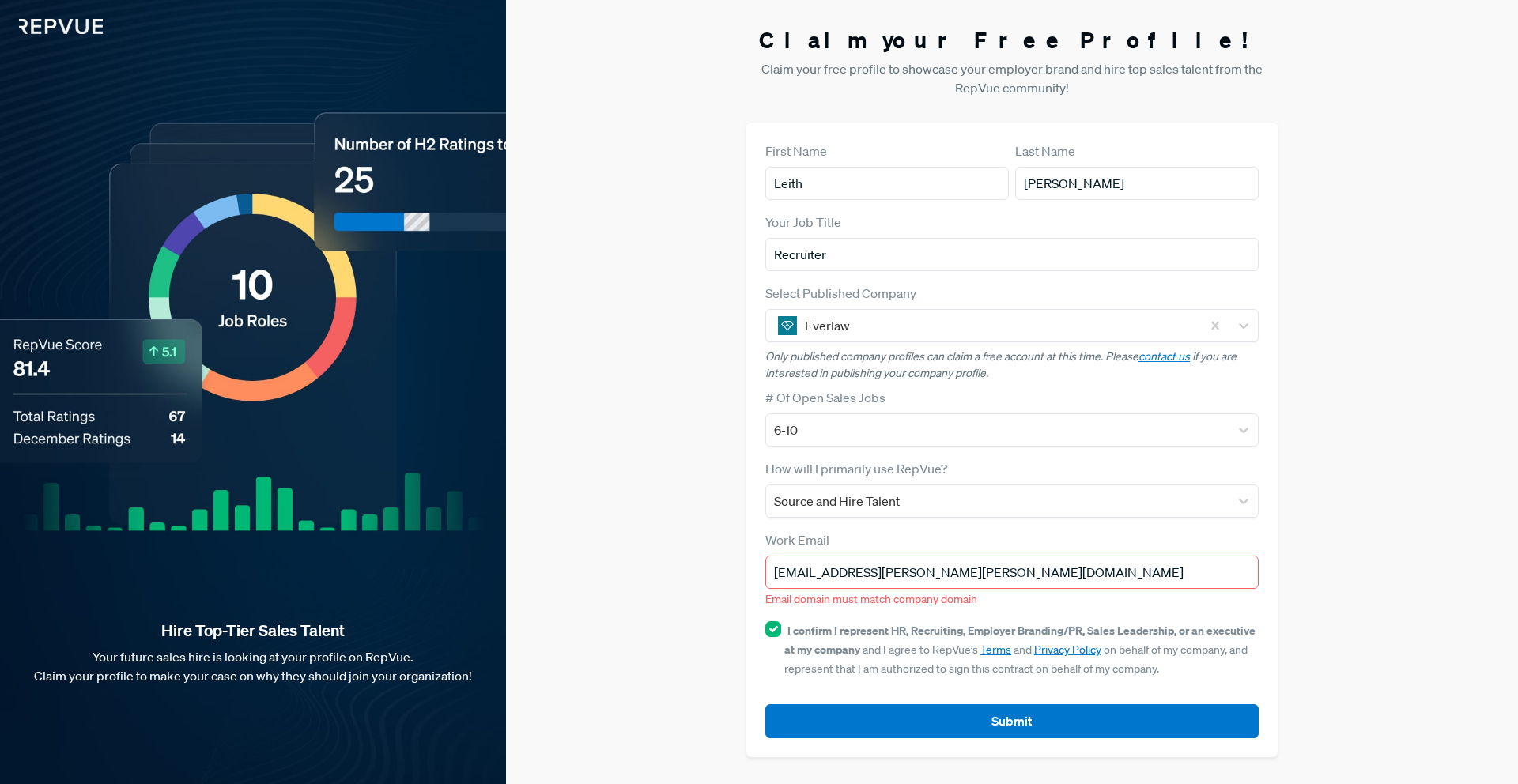
click at [1018, 578] on input "[EMAIL_ADDRESS][PERSON_NAME][PERSON_NAME][DOMAIN_NAME]" at bounding box center [1012, 572] width 494 height 33
click at [873, 571] on input "[EMAIL_ADDRESS][PERSON_NAME][PERSON_NAME][DOMAIN_NAME]" at bounding box center [1012, 572] width 494 height 33
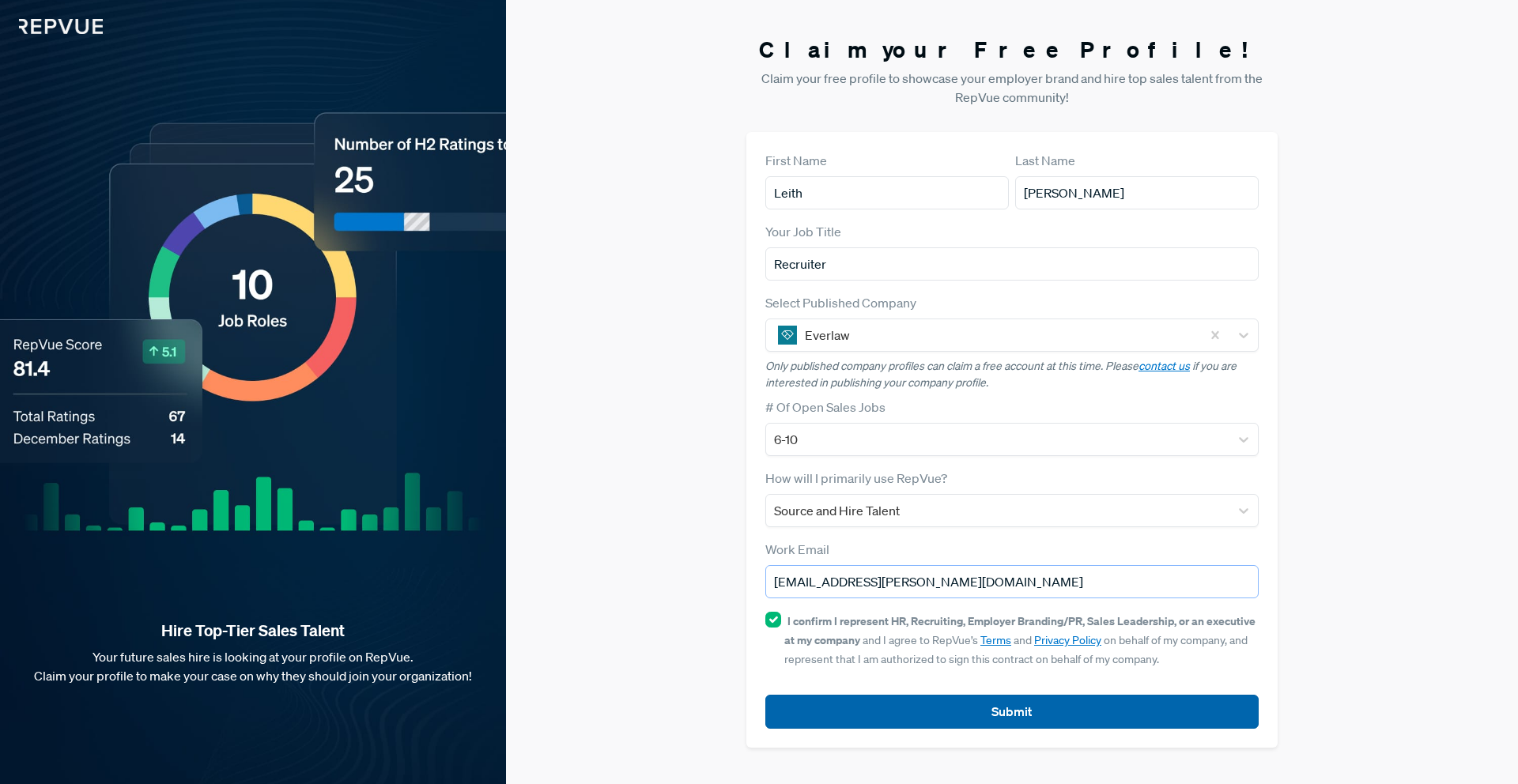
type input "[EMAIL_ADDRESS][PERSON_NAME][DOMAIN_NAME]"
click at [1038, 707] on button "Submit" at bounding box center [1012, 712] width 494 height 34
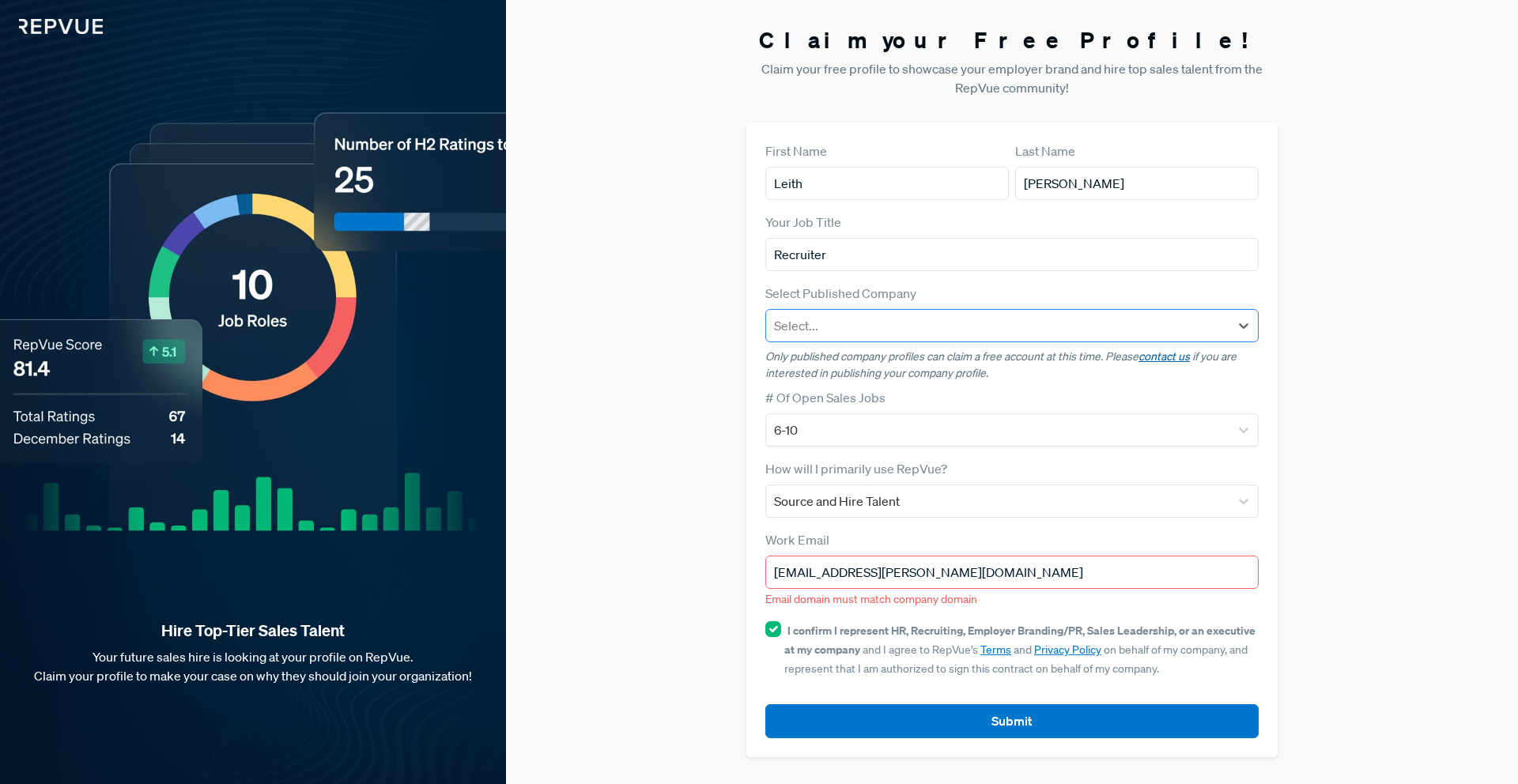
click at [1164, 358] on link "contact us" at bounding box center [1164, 357] width 52 height 15
